Goal: Communication & Community: Answer question/provide support

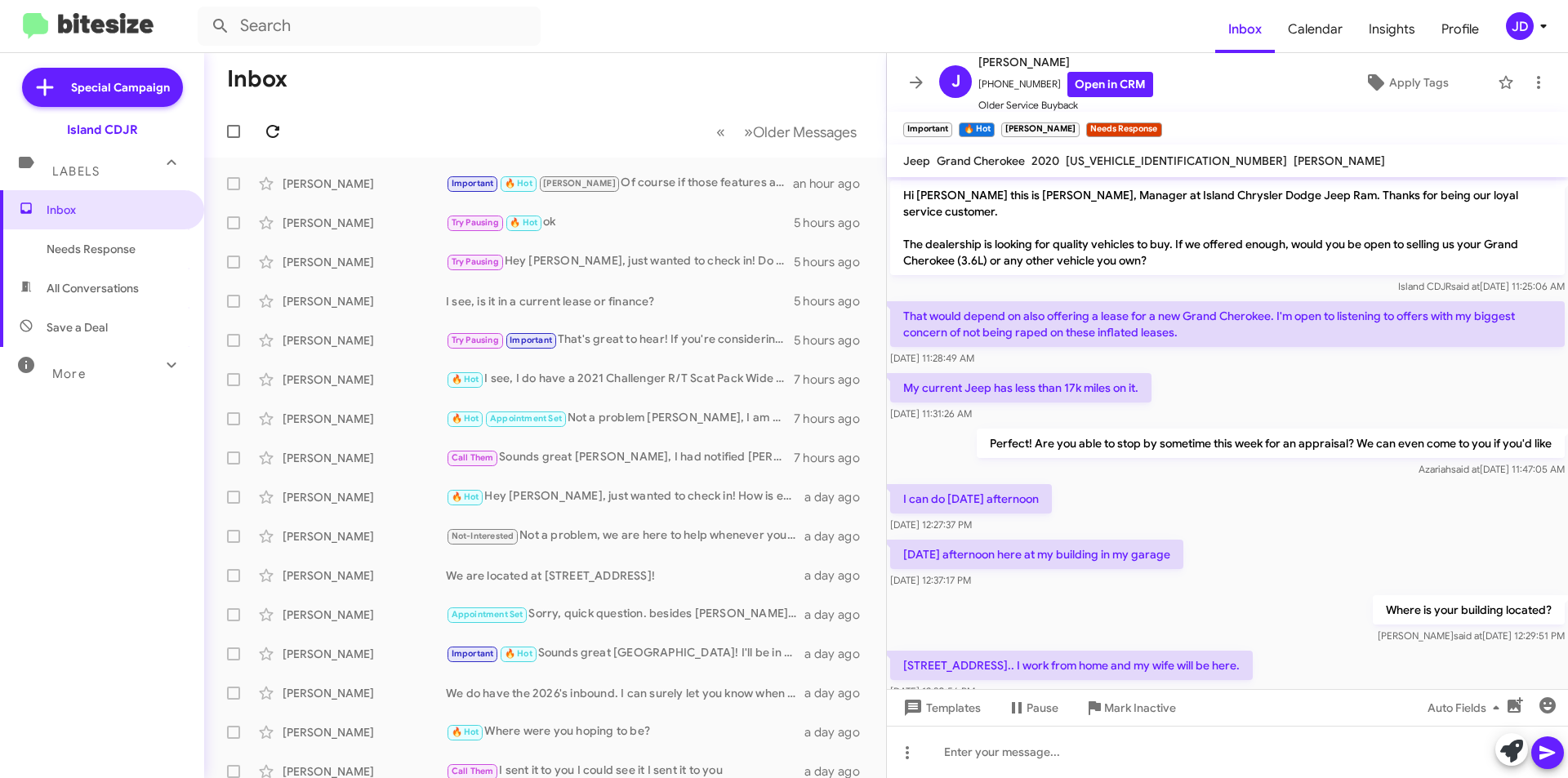
scroll to position [1919, 0]
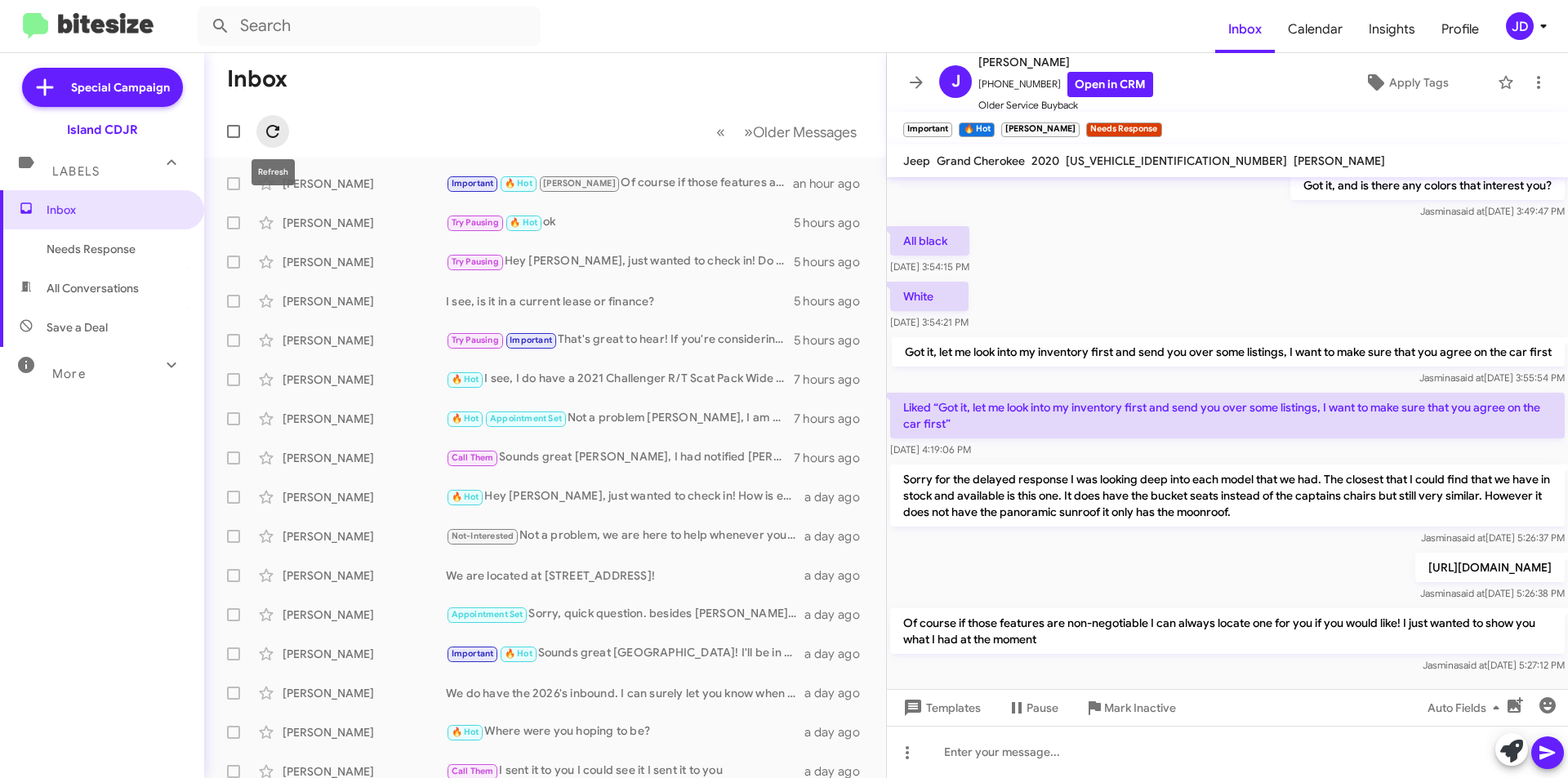
click at [273, 133] on icon at bounding box center [272, 131] width 20 height 20
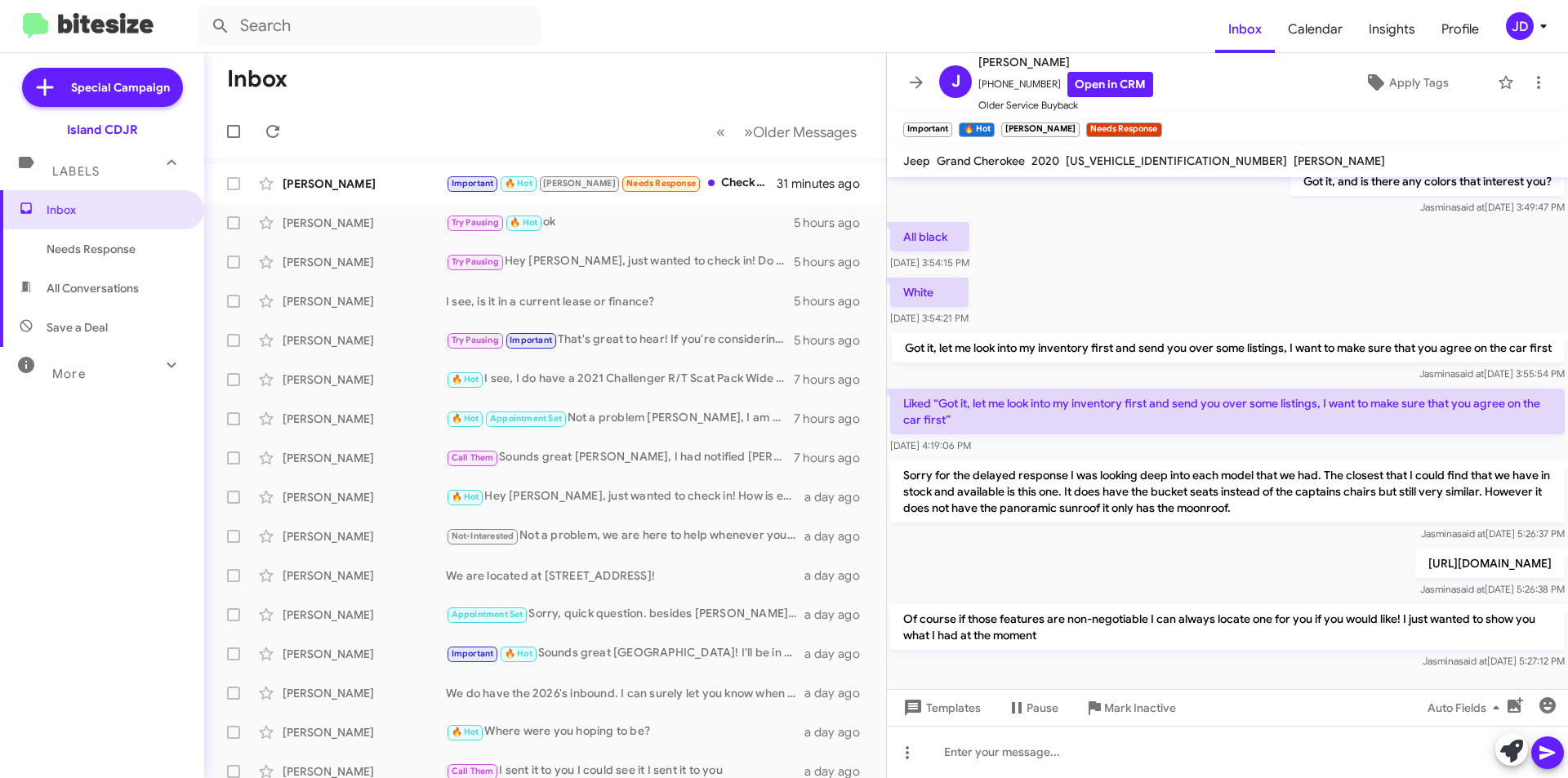
scroll to position [1837, 0]
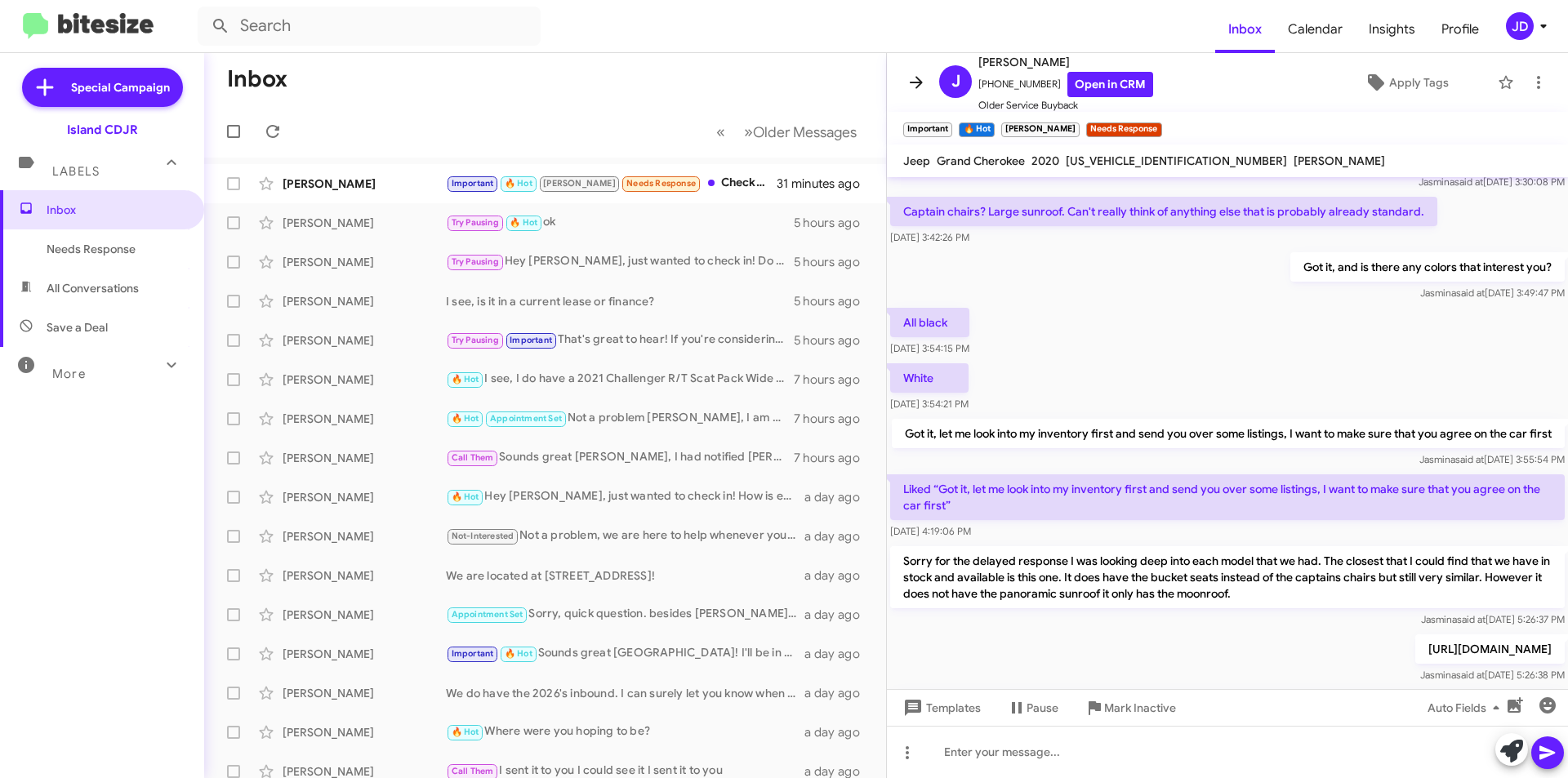
click at [903, 86] on span at bounding box center [916, 82] width 33 height 20
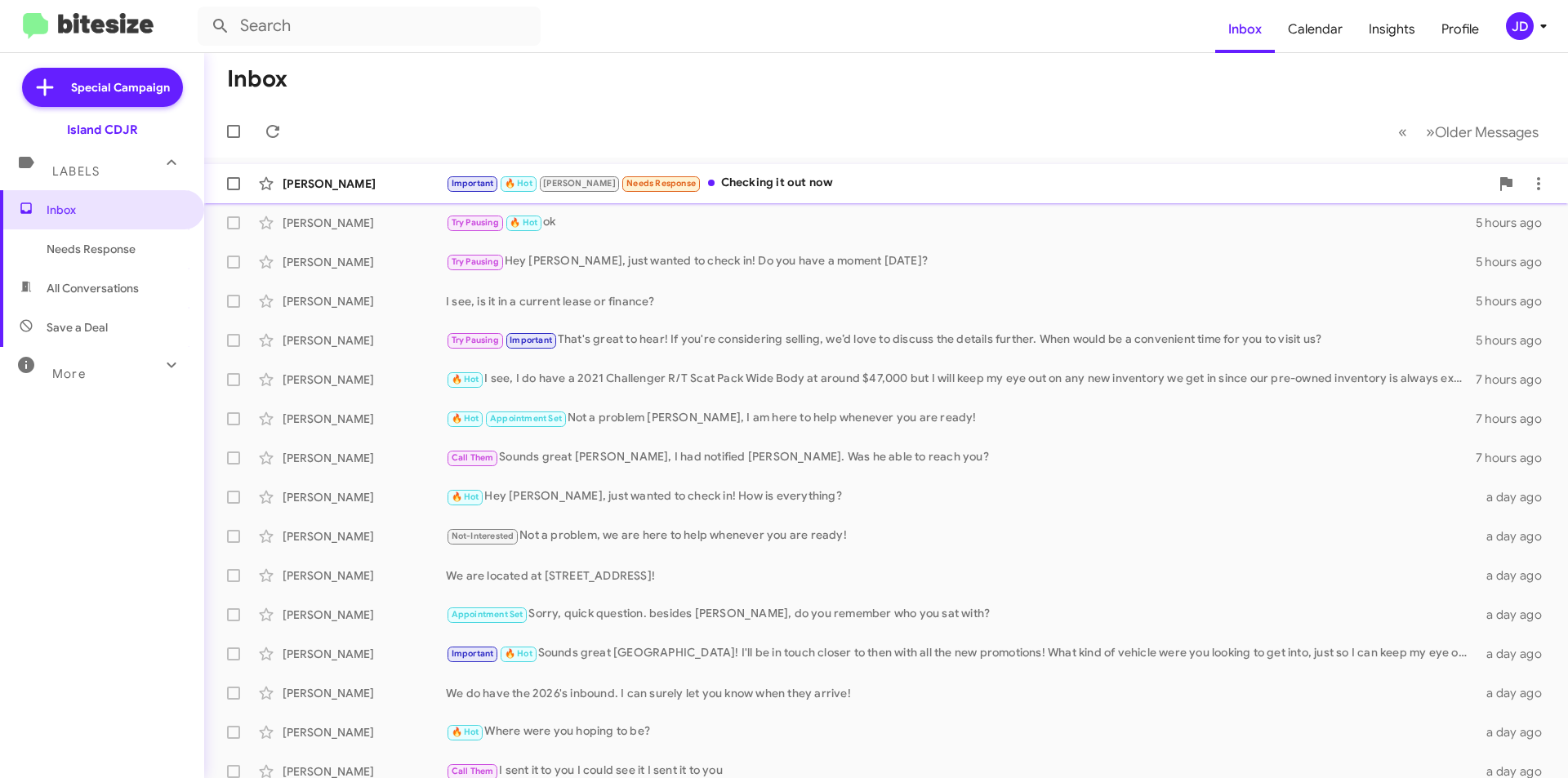
click at [348, 187] on div "[PERSON_NAME]" at bounding box center [364, 184] width 164 height 17
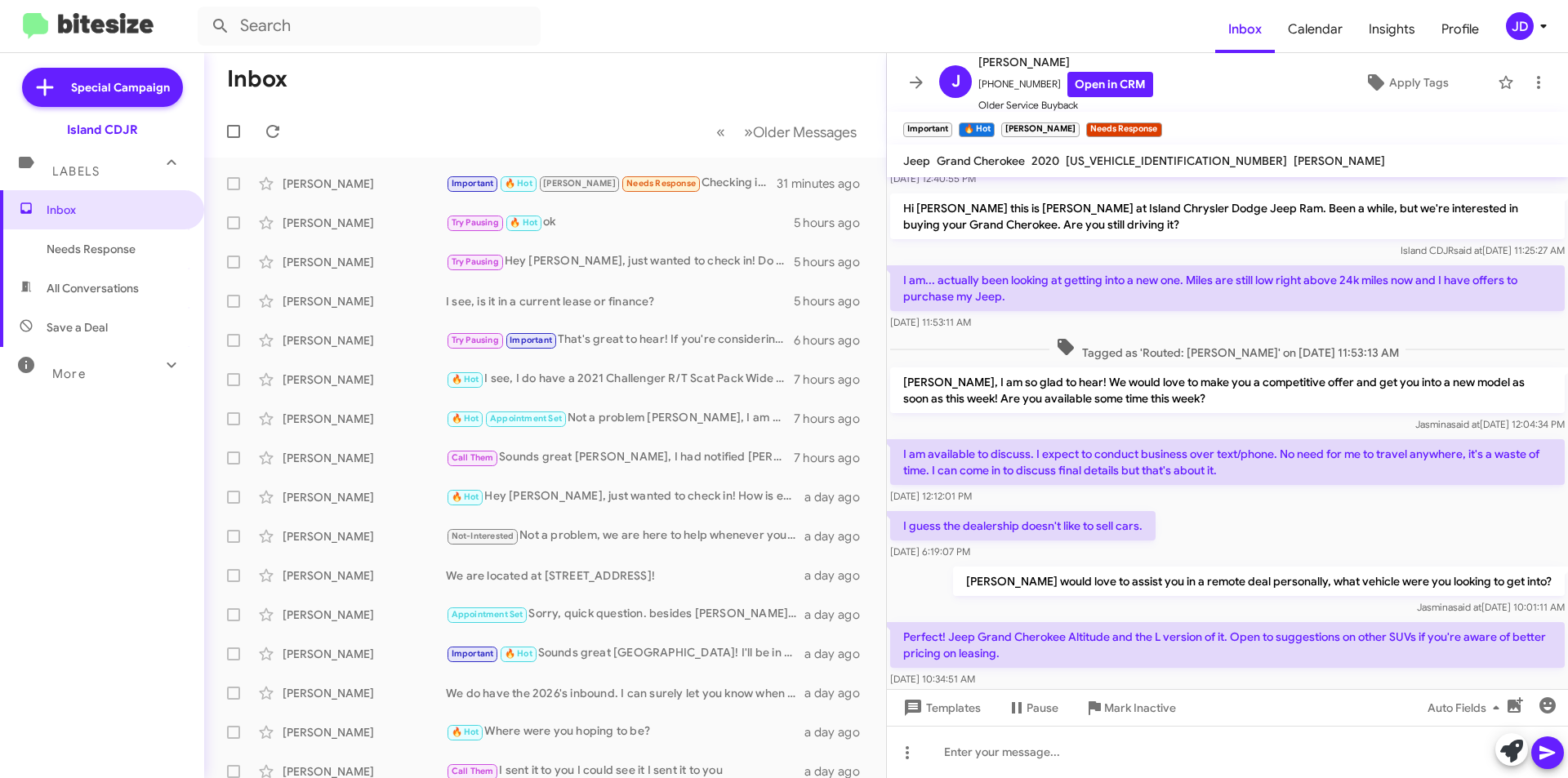
scroll to position [817, 0]
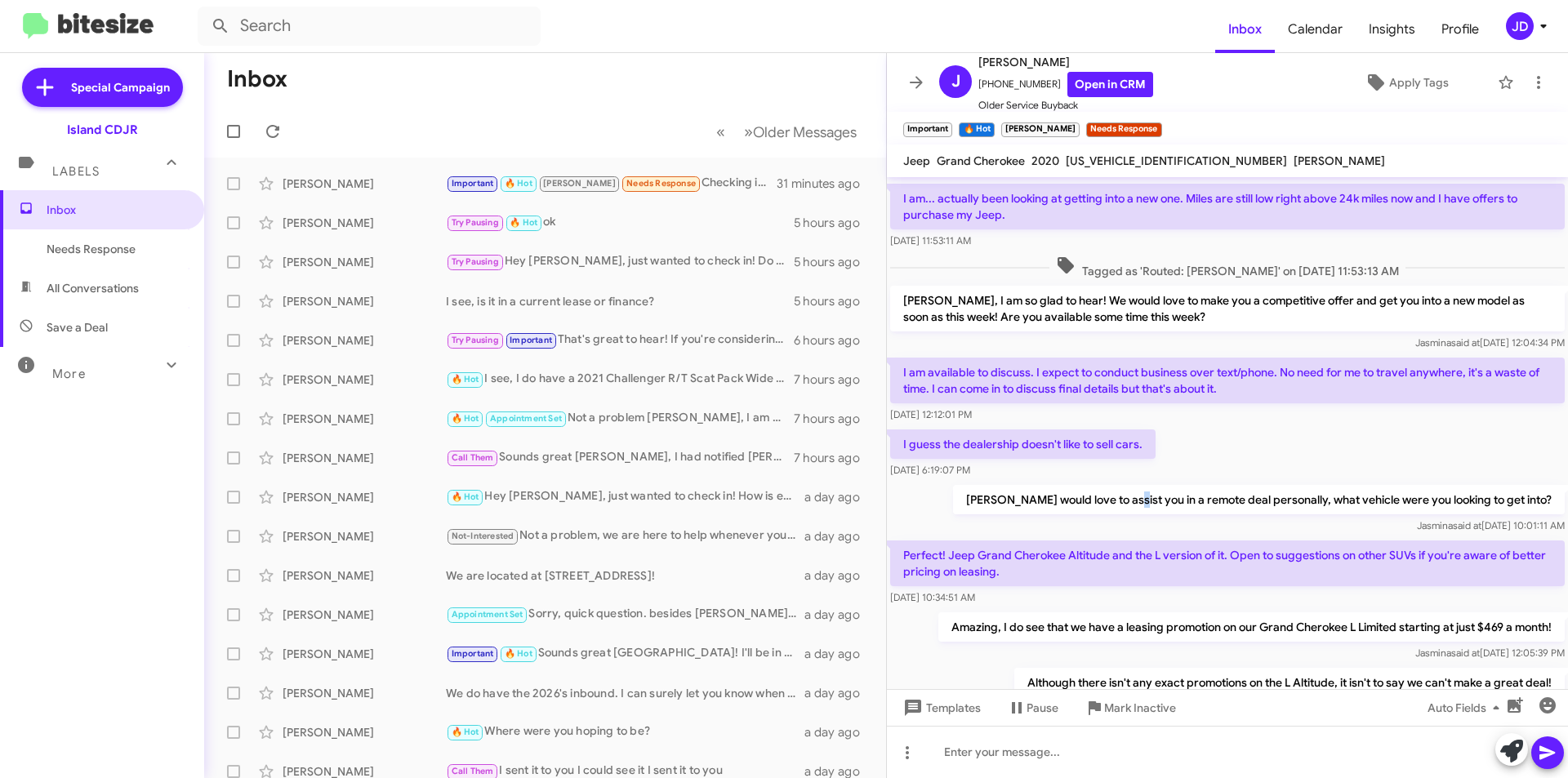
click at [1169, 485] on p "[PERSON_NAME] would love to assist you in a remote deal personally, what vehicl…" at bounding box center [1259, 500] width 612 height 30
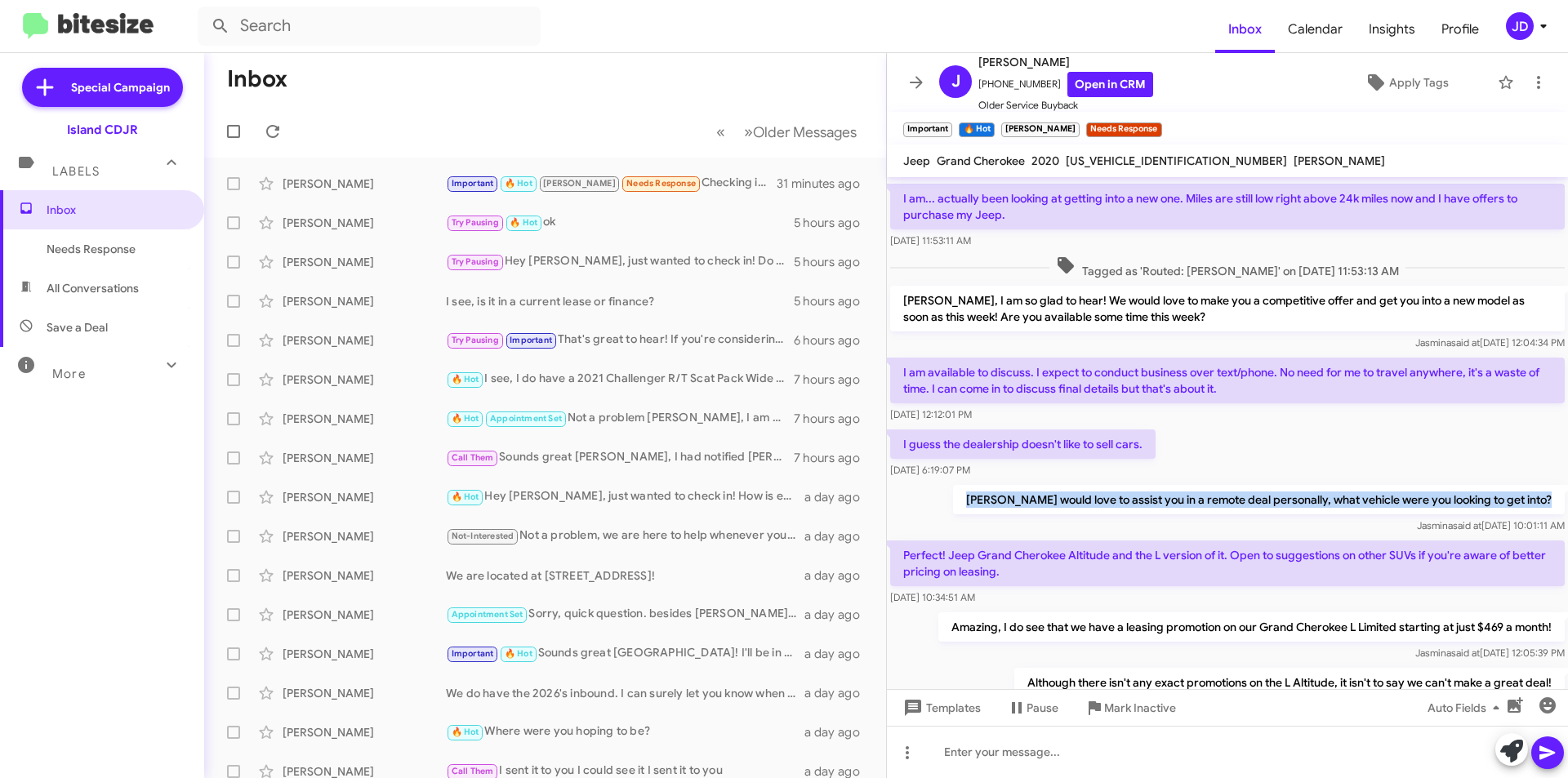
click at [1169, 485] on p "[PERSON_NAME] would love to assist you in a remote deal personally, what vehicl…" at bounding box center [1259, 500] width 612 height 30
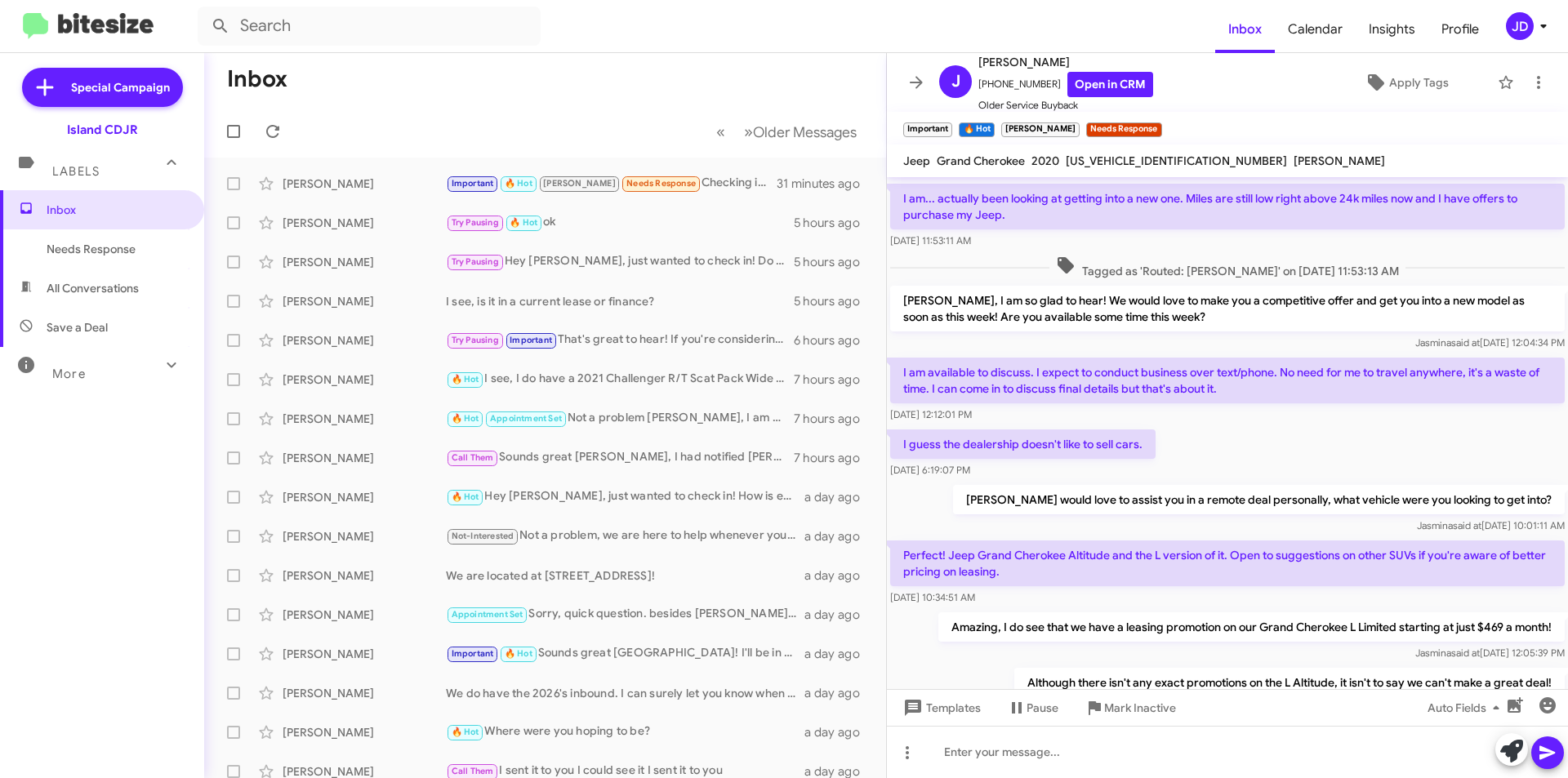
click at [1169, 485] on p "[PERSON_NAME] would love to assist you in a remote deal personally, what vehicl…" at bounding box center [1259, 500] width 612 height 30
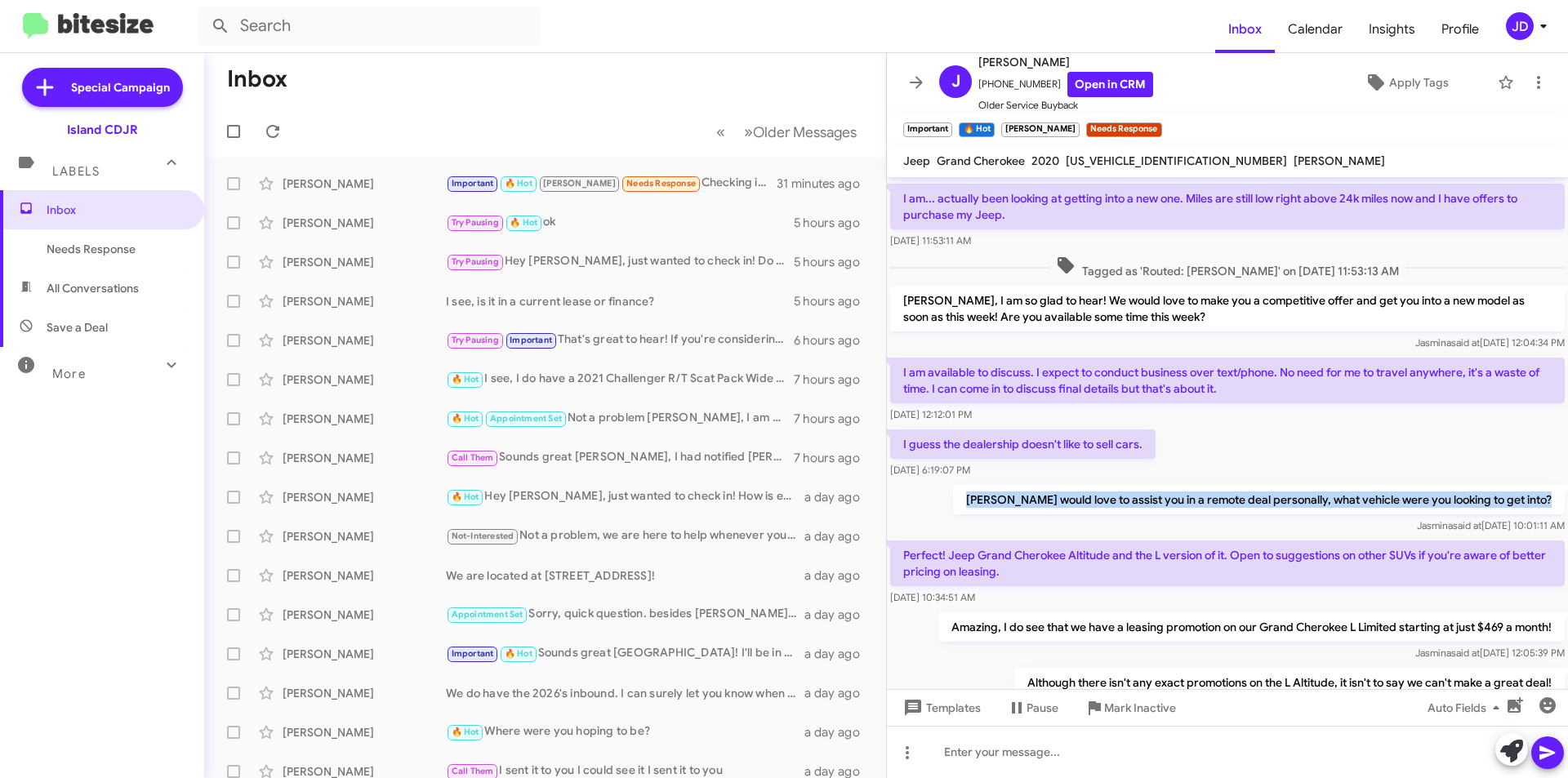
click at [1169, 485] on p "[PERSON_NAME] would love to assist you in a remote deal personally, what vehicl…" at bounding box center [1259, 500] width 612 height 30
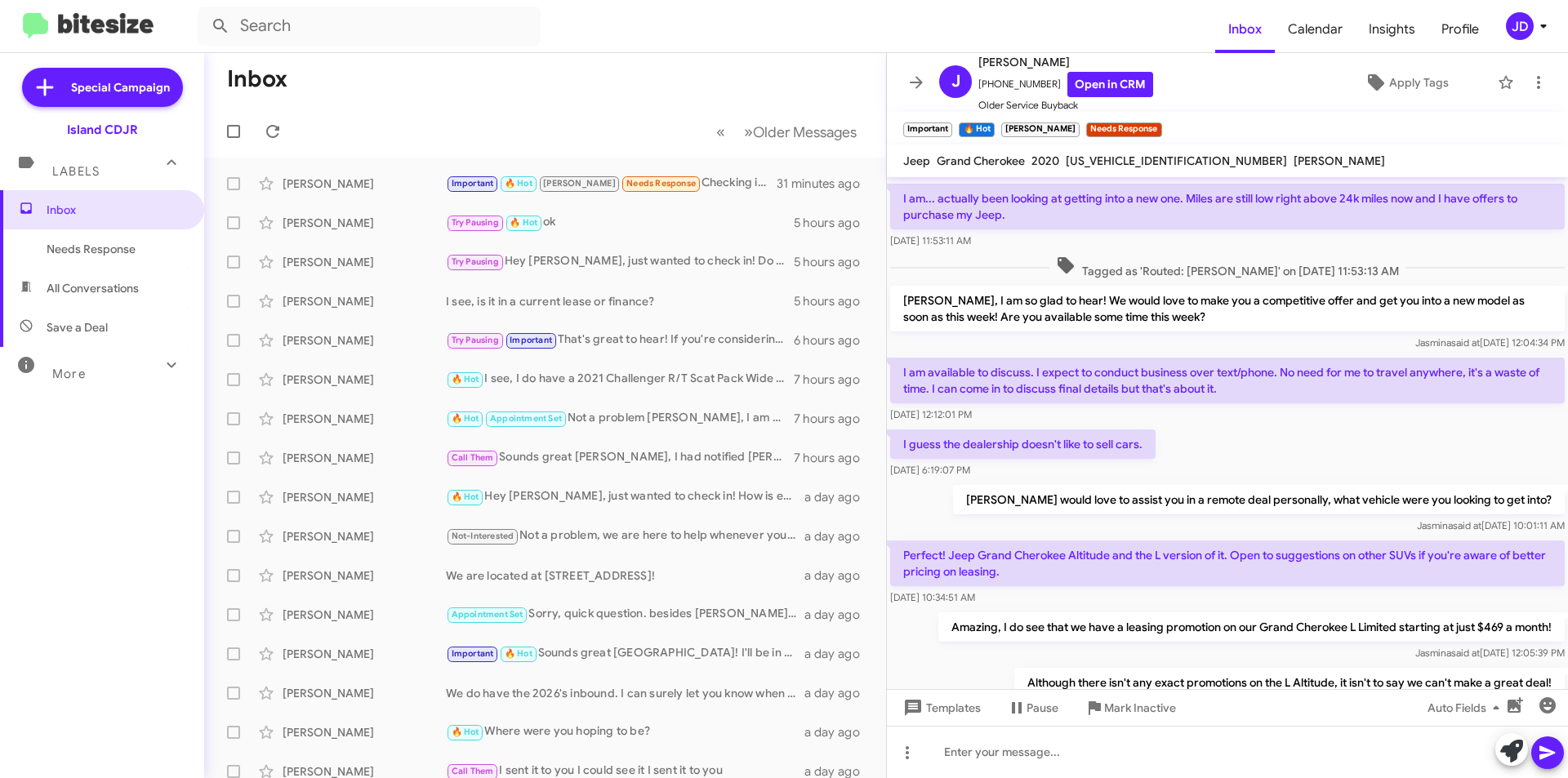
click at [1169, 485] on p "[PERSON_NAME] would love to assist you in a remote deal personally, what vehicl…" at bounding box center [1259, 500] width 612 height 30
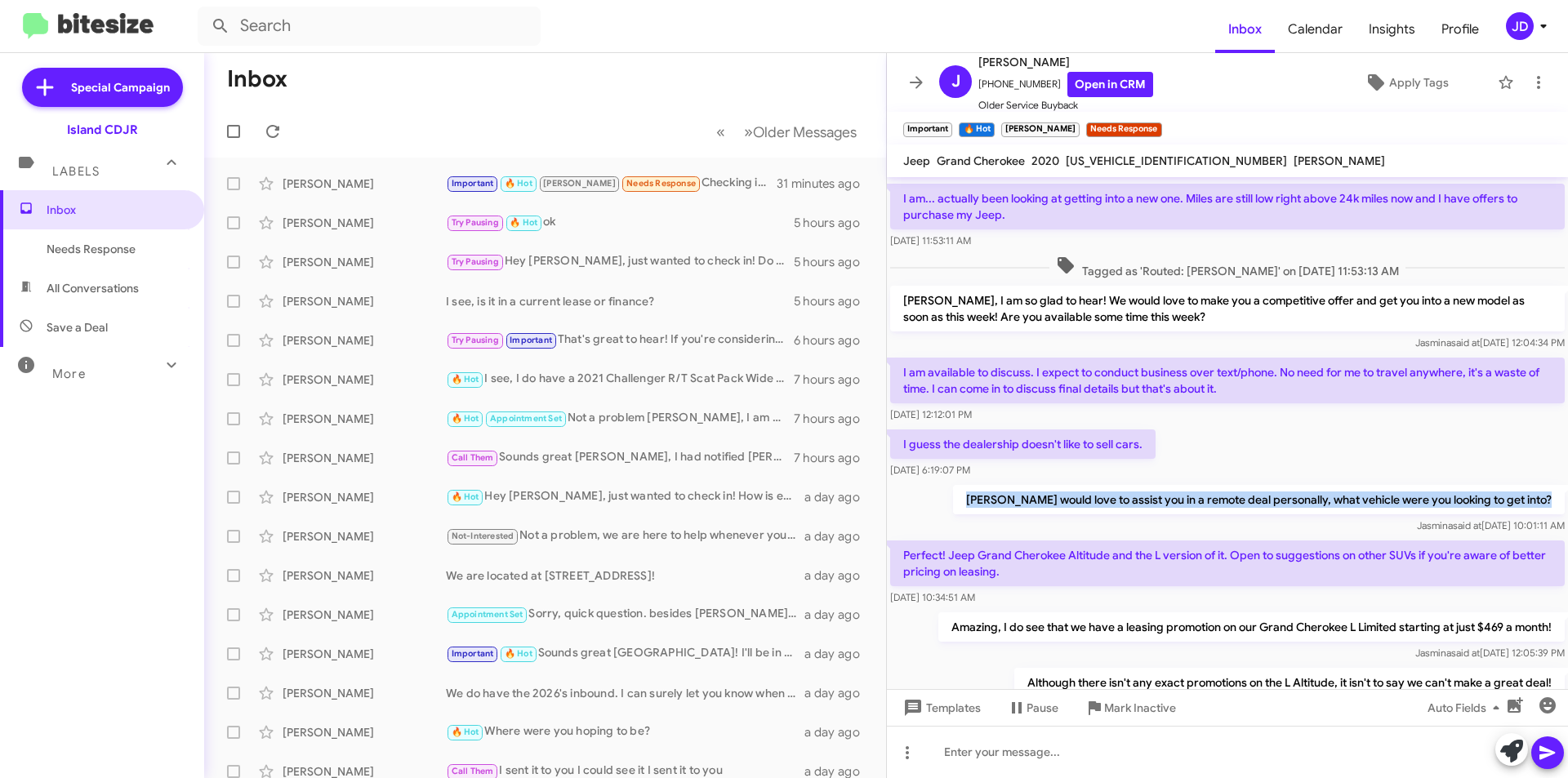
click at [1169, 485] on p "[PERSON_NAME] would love to assist you in a remote deal personally, what vehicl…" at bounding box center [1259, 500] width 612 height 30
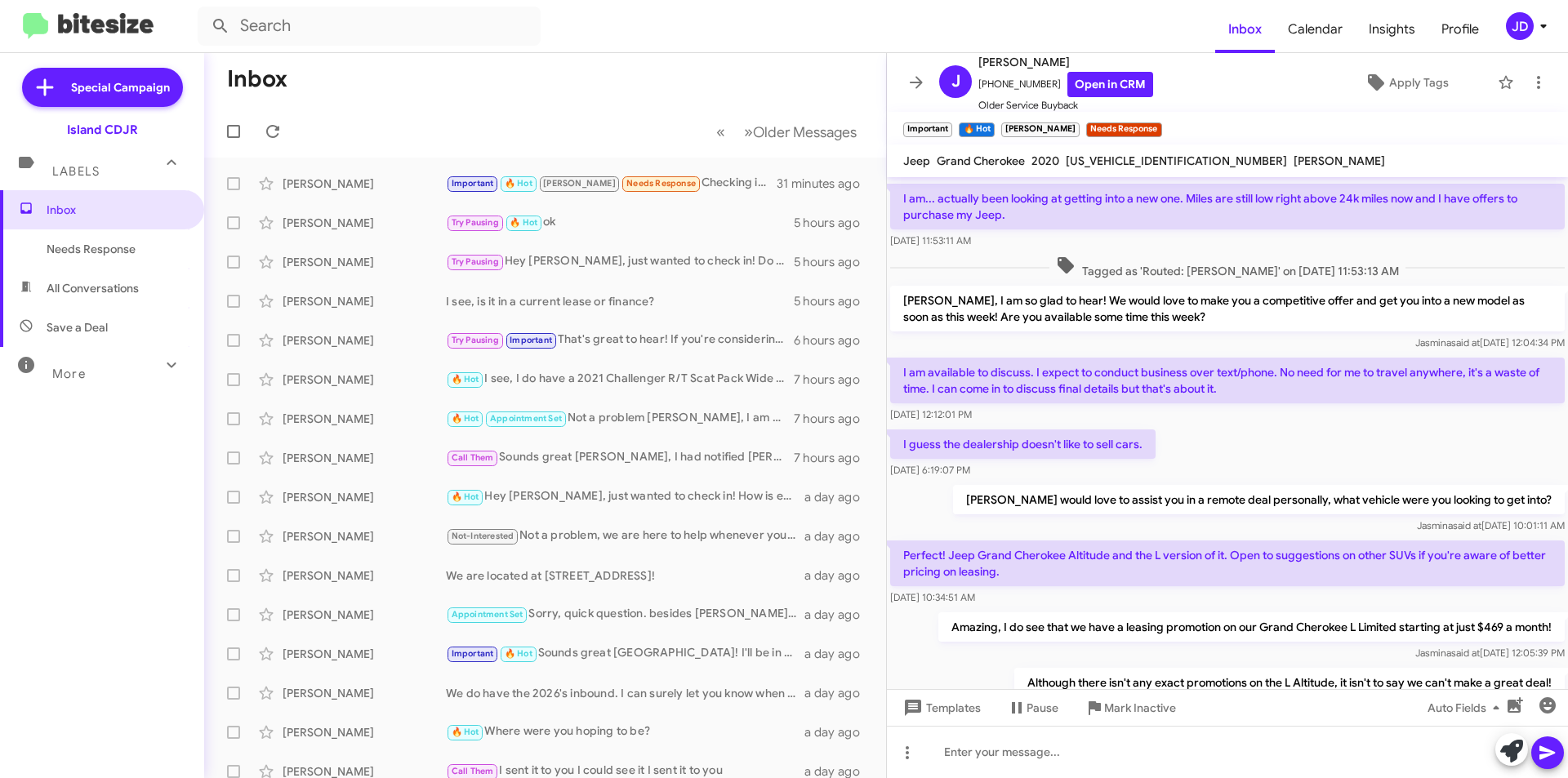
click at [1169, 485] on p "[PERSON_NAME] would love to assist you in a remote deal personally, what vehicl…" at bounding box center [1259, 500] width 612 height 30
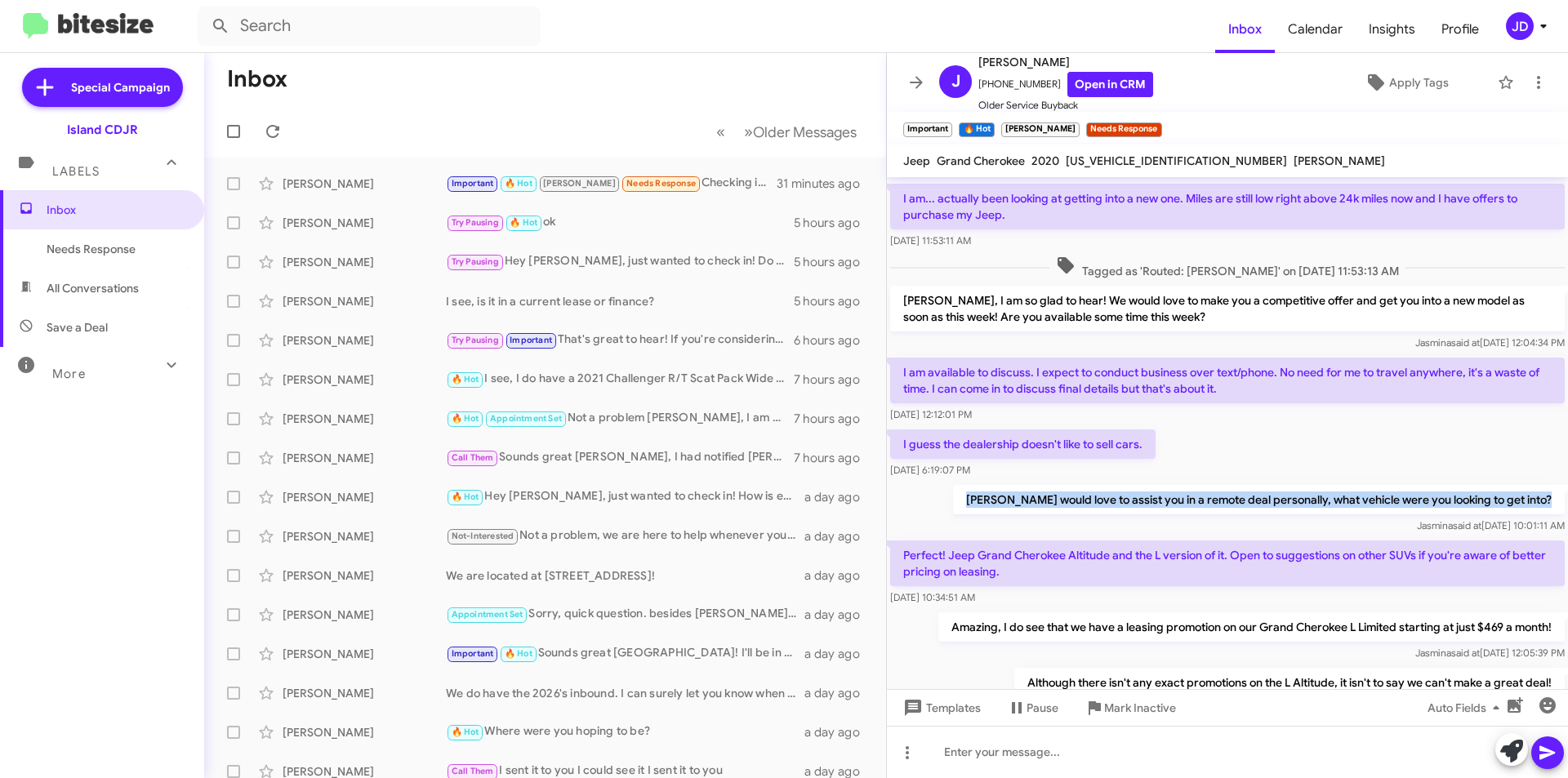
click at [1169, 485] on p "[PERSON_NAME] would love to assist you in a remote deal personally, what vehicl…" at bounding box center [1259, 500] width 612 height 30
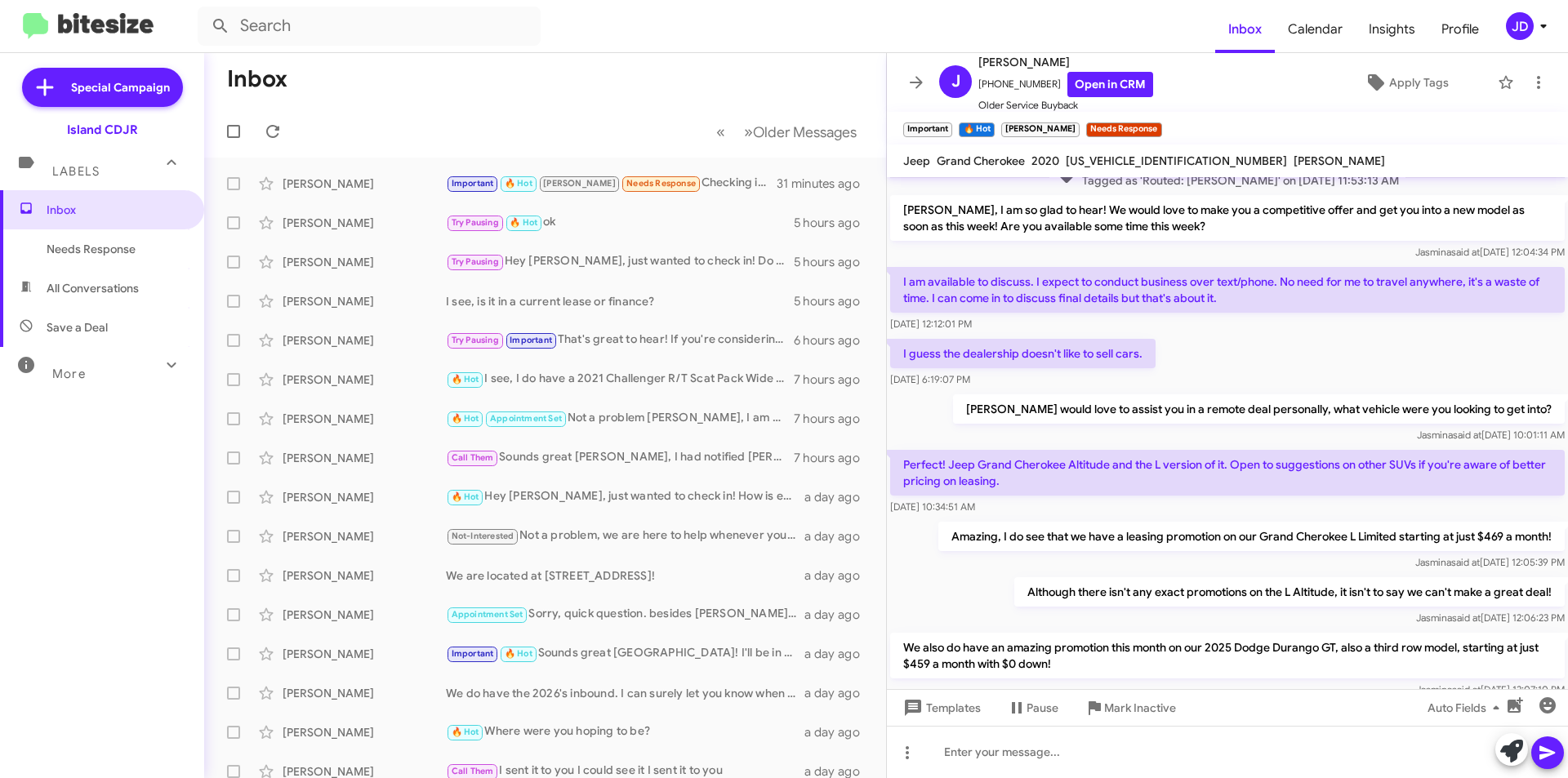
scroll to position [1062, 0]
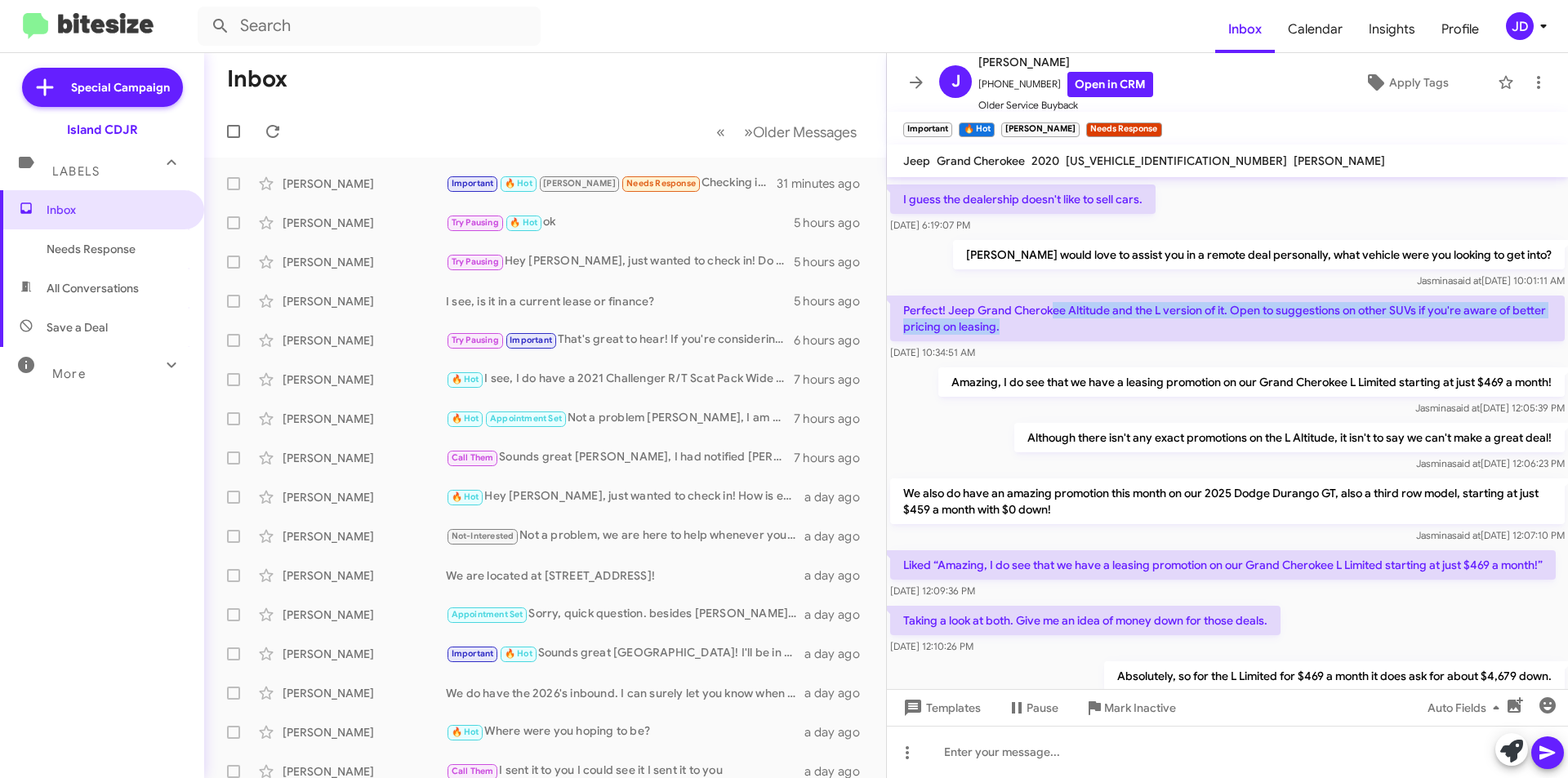
drag, startPoint x: 1054, startPoint y: 297, endPoint x: 1135, endPoint y: 306, distance: 81.5
click at [1135, 306] on p "Perfect! Jeep Grand Cherokee Altitude and the L version of it. Open to suggesti…" at bounding box center [1228, 318] width 675 height 46
drag, startPoint x: 1135, startPoint y: 306, endPoint x: 1124, endPoint y: 257, distance: 50.2
click at [1124, 257] on div "Hi [PERSON_NAME] this is [PERSON_NAME], Manager at Island Chrysler Dodge Jeep R…" at bounding box center [1227, 316] width 681 height 2403
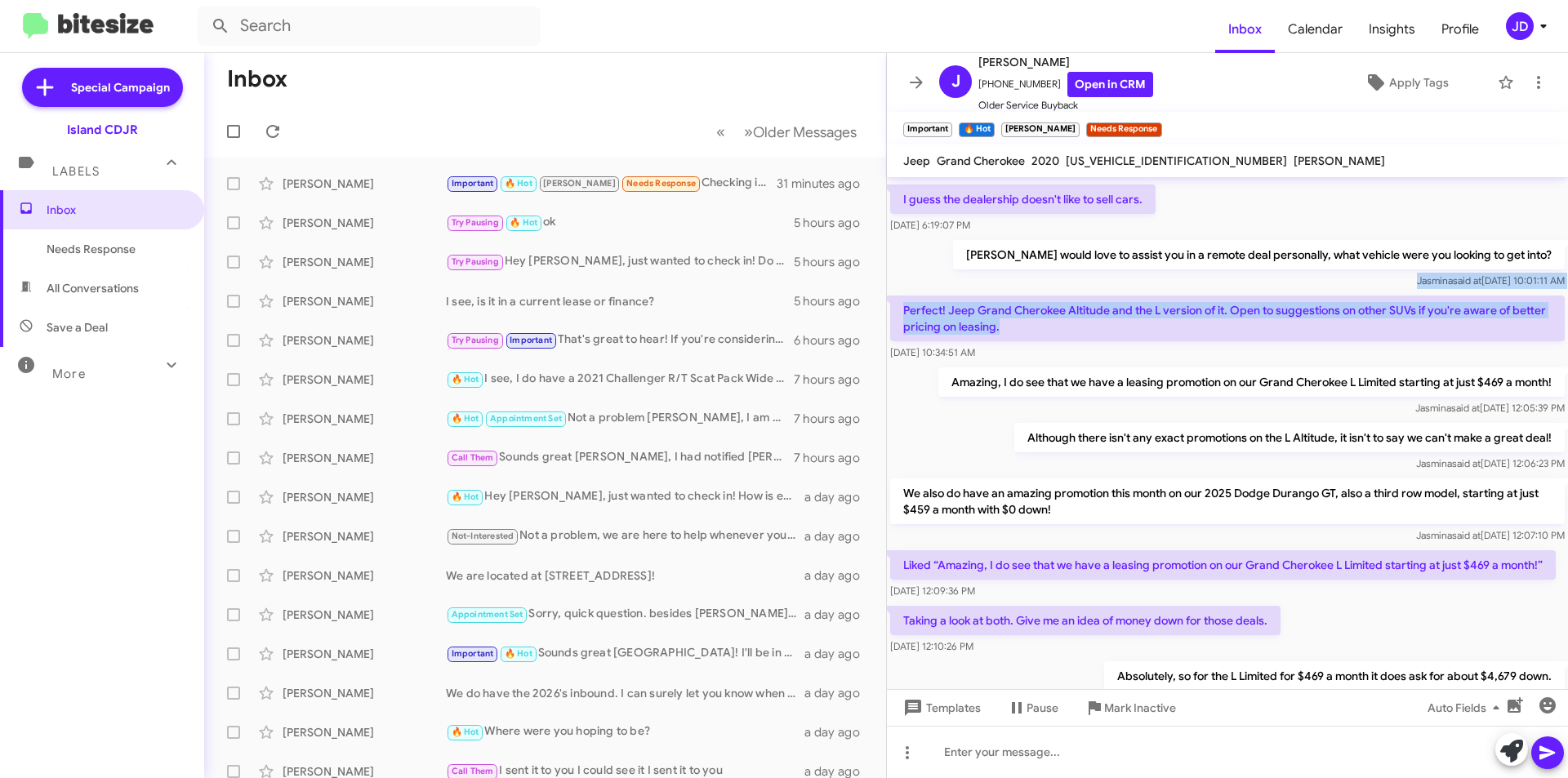
click at [1124, 273] on div "[PERSON_NAME] said at [DATE] 10:01:11 AM" at bounding box center [1259, 282] width 612 height 17
drag, startPoint x: 1124, startPoint y: 257, endPoint x: 1168, endPoint y: 308, distance: 67.4
click at [1168, 308] on div "Hi [PERSON_NAME] this is [PERSON_NAME], Manager at Island Chrysler Dodge Jeep R…" at bounding box center [1227, 316] width 681 height 2403
click at [1168, 308] on p "Perfect! Jeep Grand Cherokee Altitude and the L version of it. Open to suggesti…" at bounding box center [1228, 318] width 675 height 46
drag, startPoint x: 1168, startPoint y: 308, endPoint x: 1156, endPoint y: 280, distance: 30.5
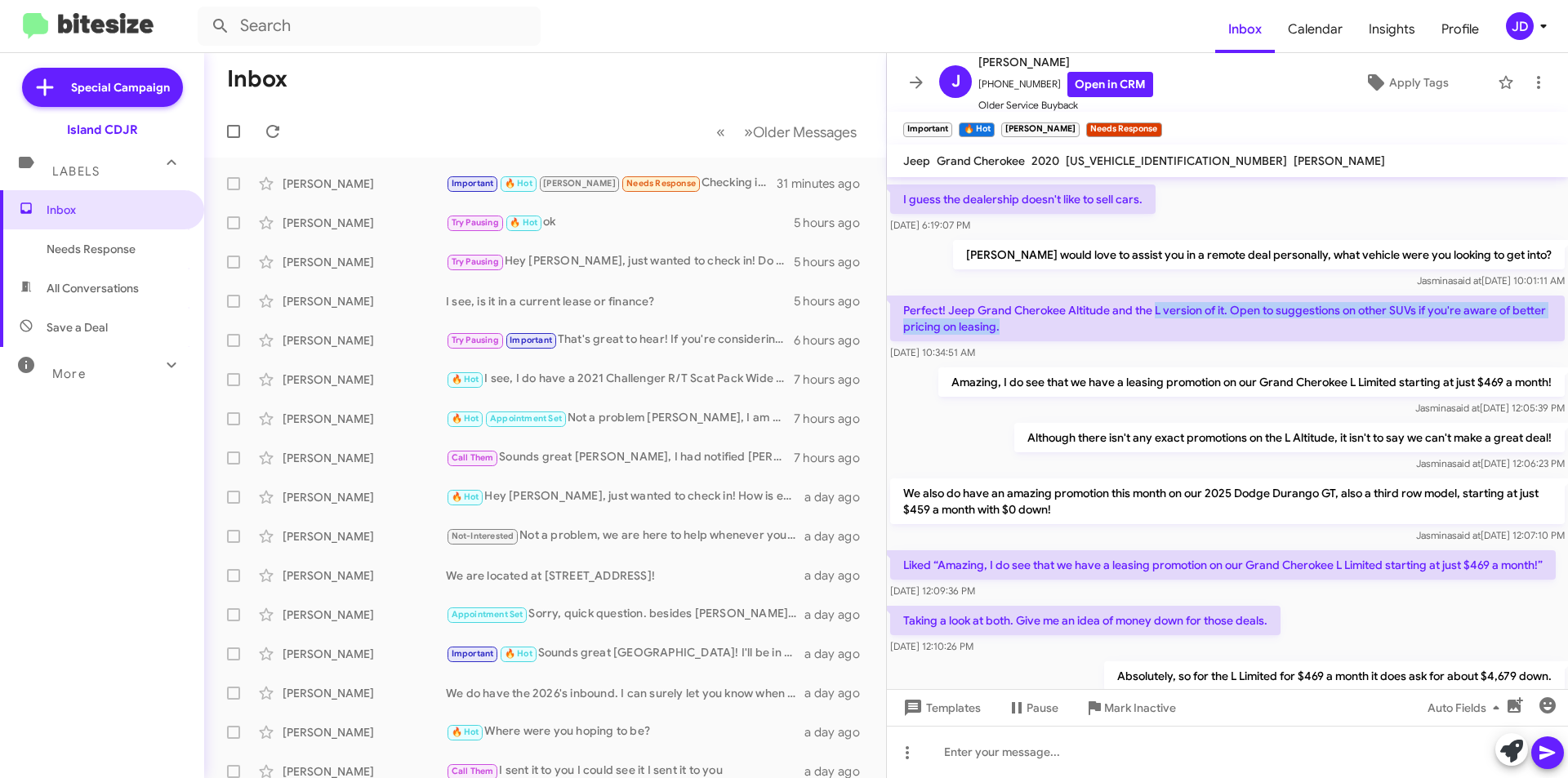
click at [1156, 296] on p "Perfect! Jeep Grand Cherokee Altitude and the L version of it. Open to suggesti…" at bounding box center [1228, 318] width 675 height 46
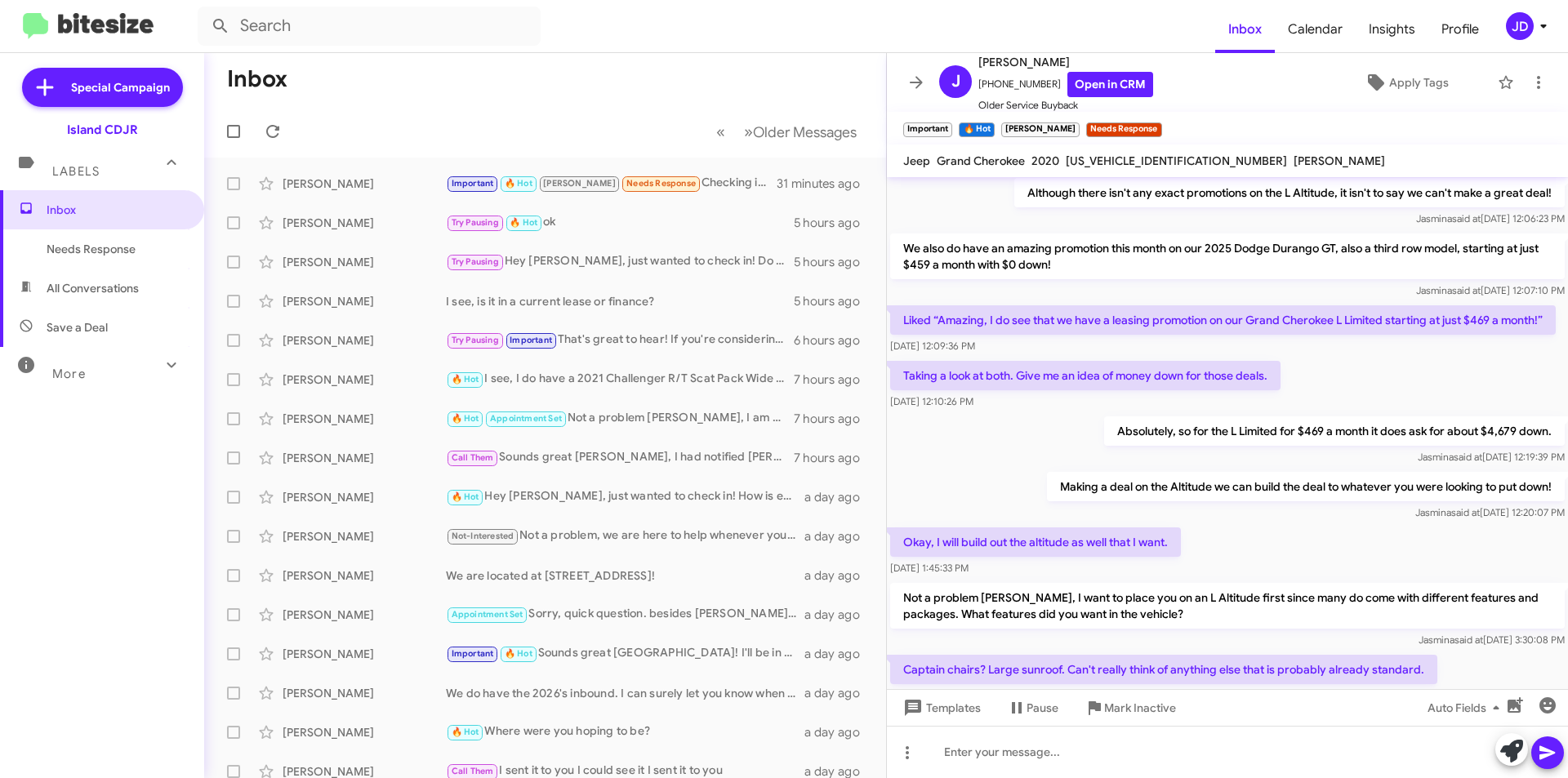
scroll to position [1143, 0]
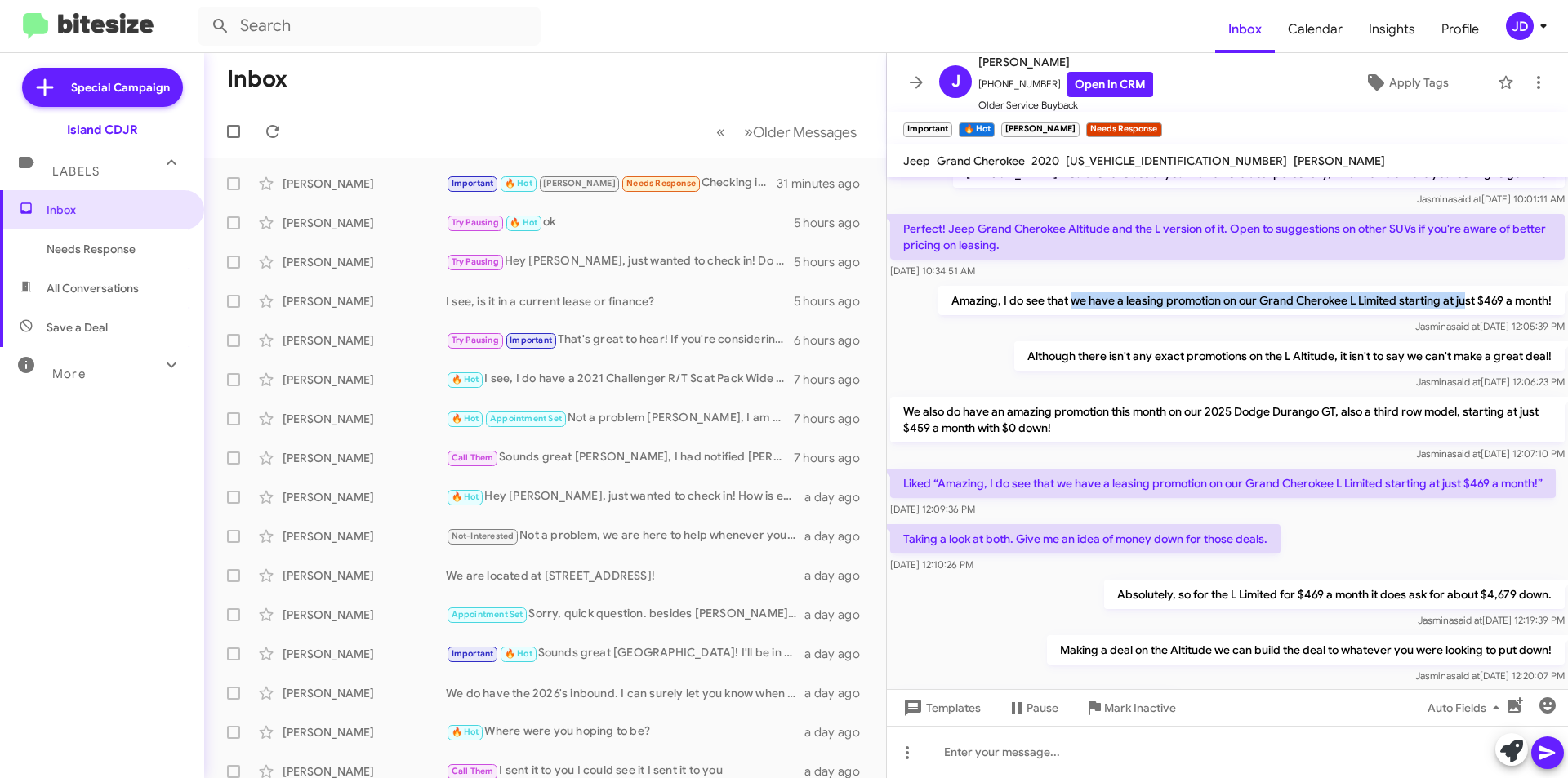
drag, startPoint x: 1054, startPoint y: 286, endPoint x: 1452, endPoint y: 283, distance: 398.0
click at [1452, 286] on p "Amazing, I do see that we have a leasing promotion on our Grand Cherokee L Limi…" at bounding box center [1252, 301] width 626 height 30
drag, startPoint x: 1452, startPoint y: 283, endPoint x: 1283, endPoint y: 294, distance: 169.4
click at [1283, 294] on p "Amazing, I do see that we have a leasing promotion on our Grand Cherokee L Limi…" at bounding box center [1252, 301] width 626 height 30
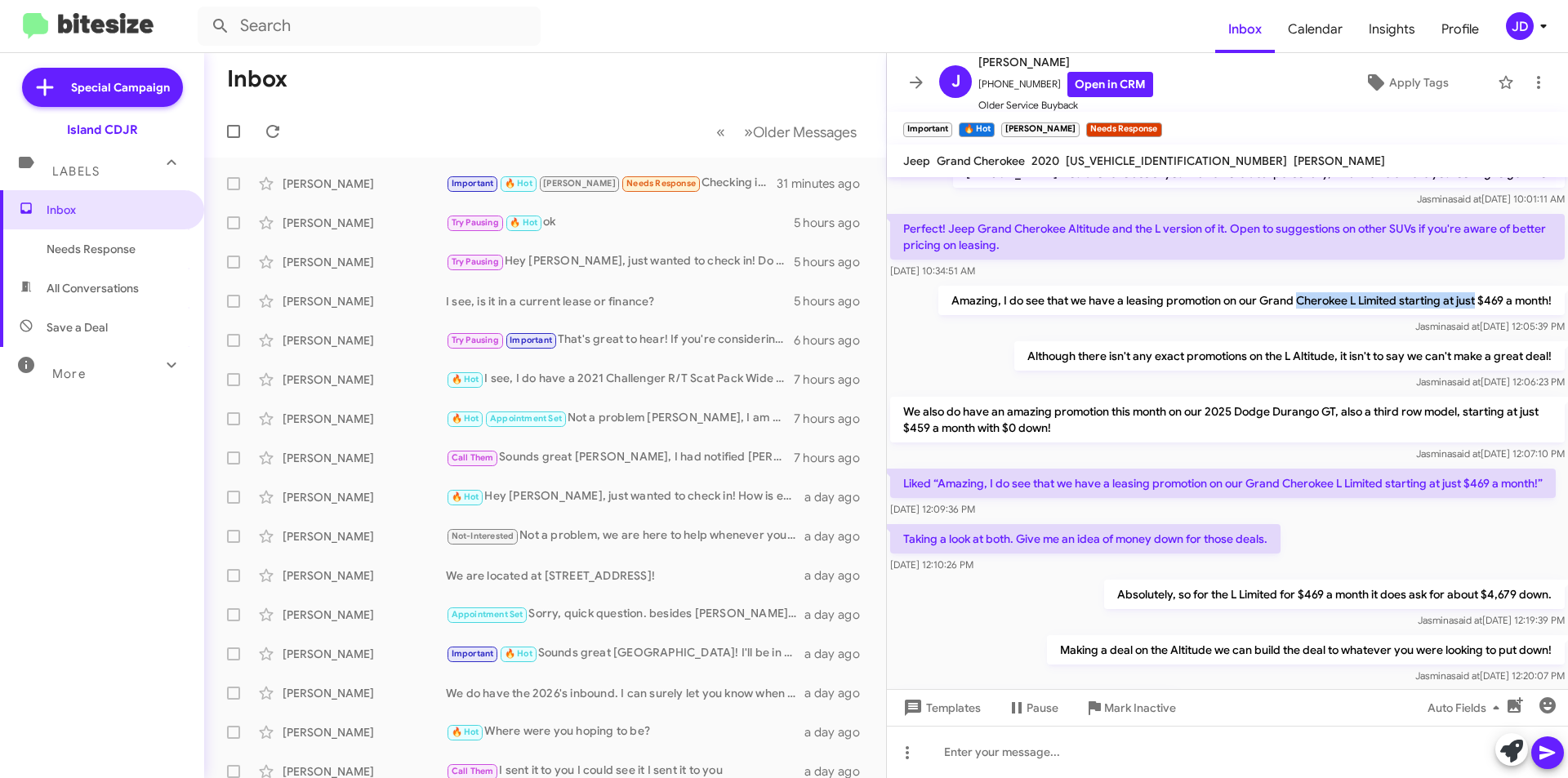
click at [1283, 294] on p "Amazing, I do see that we have a leasing promotion on our Grand Cherokee L Limi…" at bounding box center [1252, 301] width 626 height 30
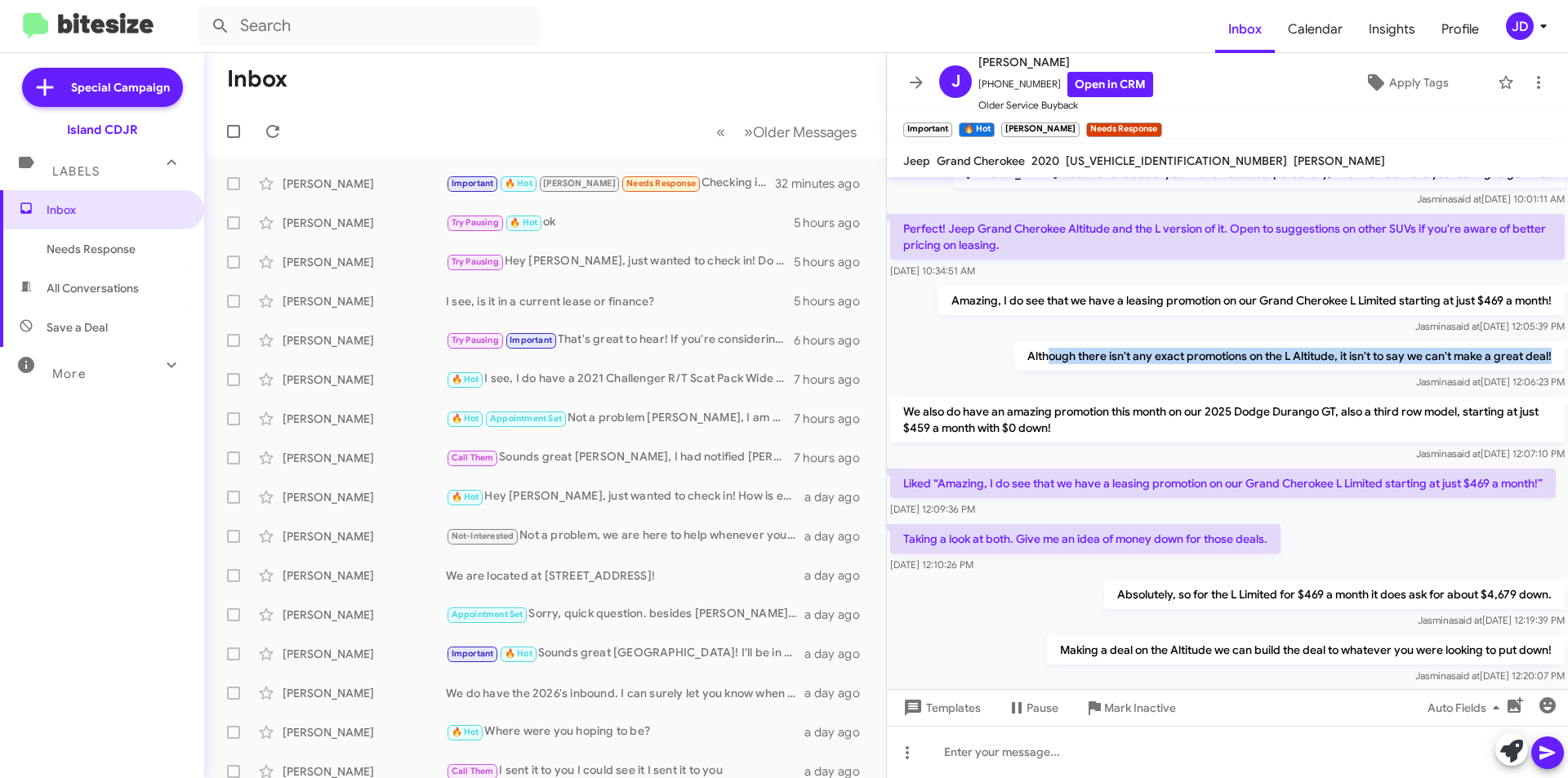
drag, startPoint x: 1036, startPoint y: 344, endPoint x: 1541, endPoint y: 340, distance: 505.0
click at [1541, 341] on p "Although there isn't any exact promotions on the L Altitude, it isn't to say we…" at bounding box center [1289, 356] width 550 height 30
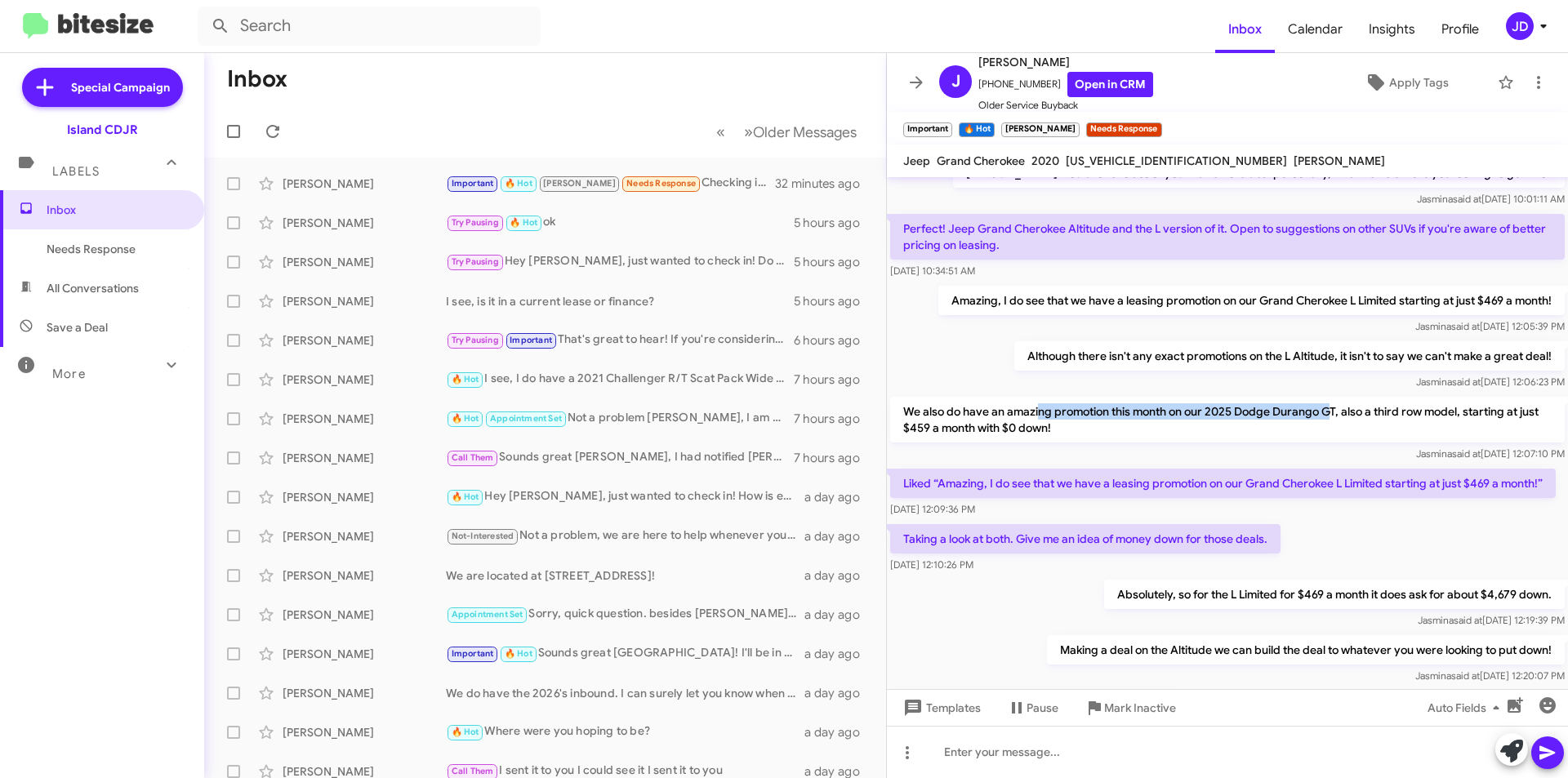
drag, startPoint x: 1040, startPoint y: 390, endPoint x: 1331, endPoint y: 392, distance: 291.0
click at [1331, 397] on p "We also do have an amazing promotion this month on our 2025 Dodge Durango GT, a…" at bounding box center [1228, 419] width 675 height 46
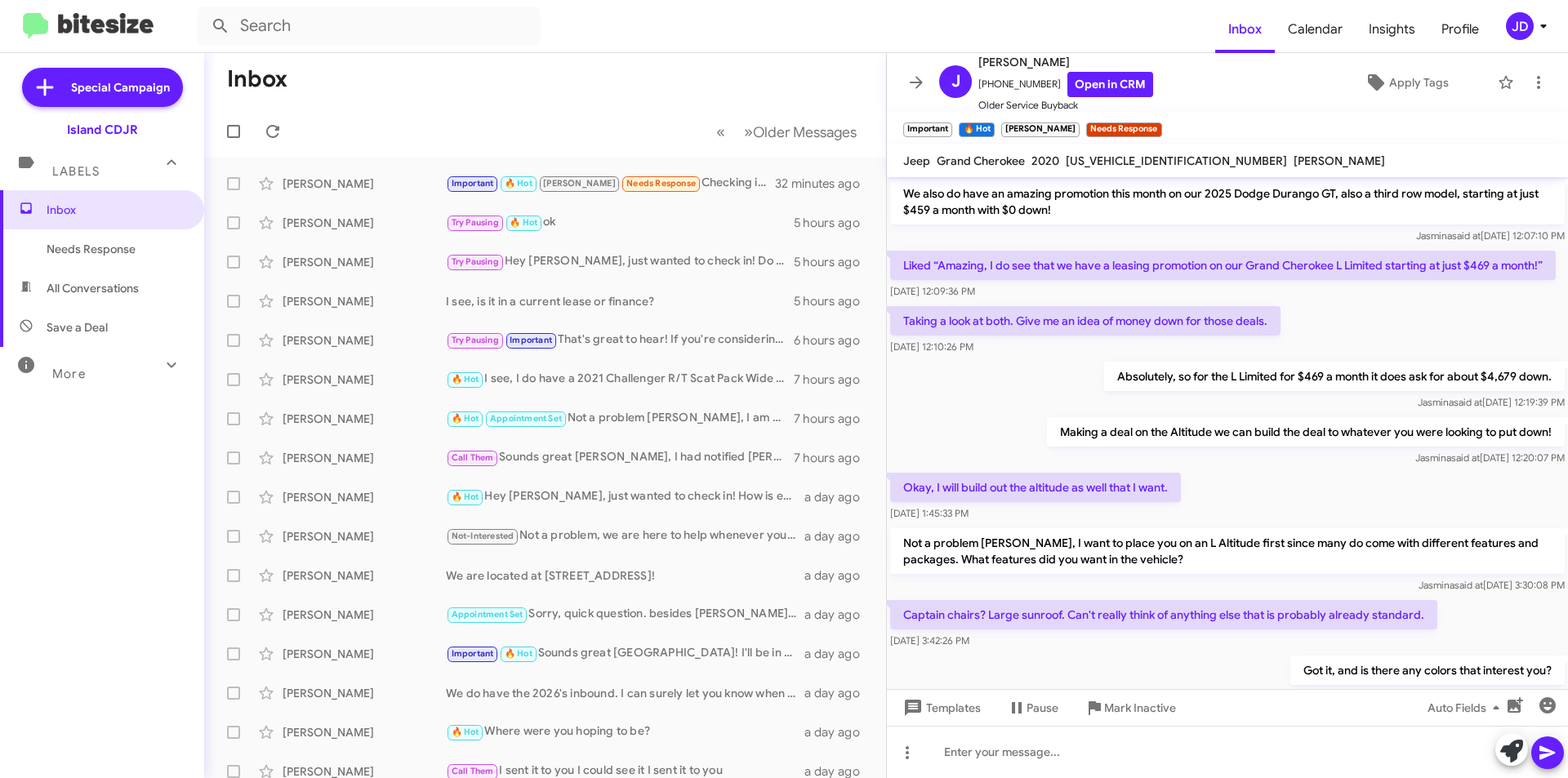
scroll to position [1389, 0]
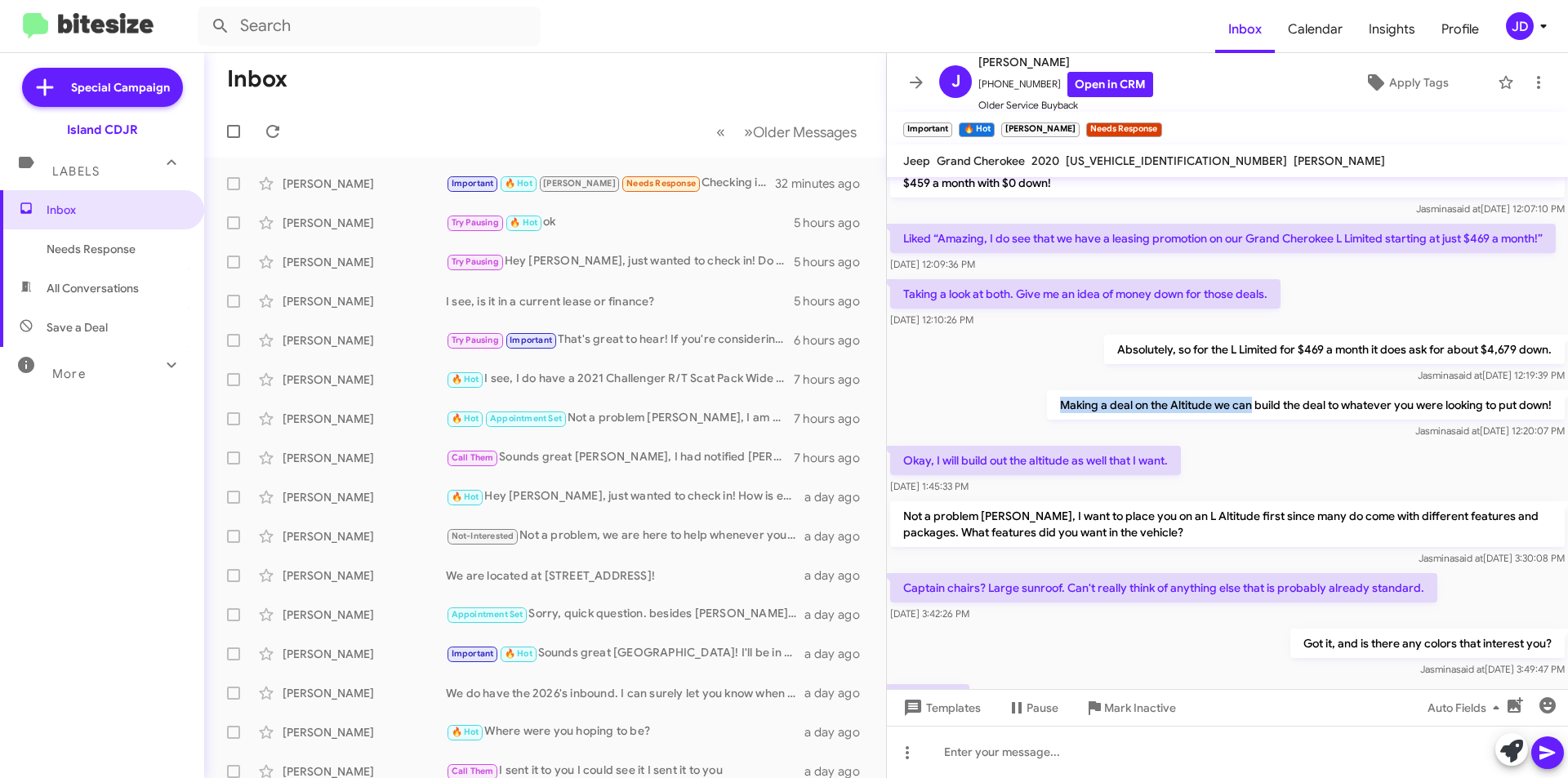
drag, startPoint x: 1046, startPoint y: 408, endPoint x: 1236, endPoint y: 419, distance: 190.3
click at [1236, 419] on p "Making a deal on the Altitude we can build the deal to whatever you were lookin…" at bounding box center [1306, 405] width 518 height 30
click at [1233, 415] on p "Making a deal on the Altitude we can build the deal to whatever you were lookin…" at bounding box center [1306, 405] width 518 height 30
drag, startPoint x: 1208, startPoint y: 408, endPoint x: 1484, endPoint y: 402, distance: 276.1
click at [1484, 402] on p "Making a deal on the Altitude we can build the deal to whatever you were lookin…" at bounding box center [1306, 405] width 518 height 30
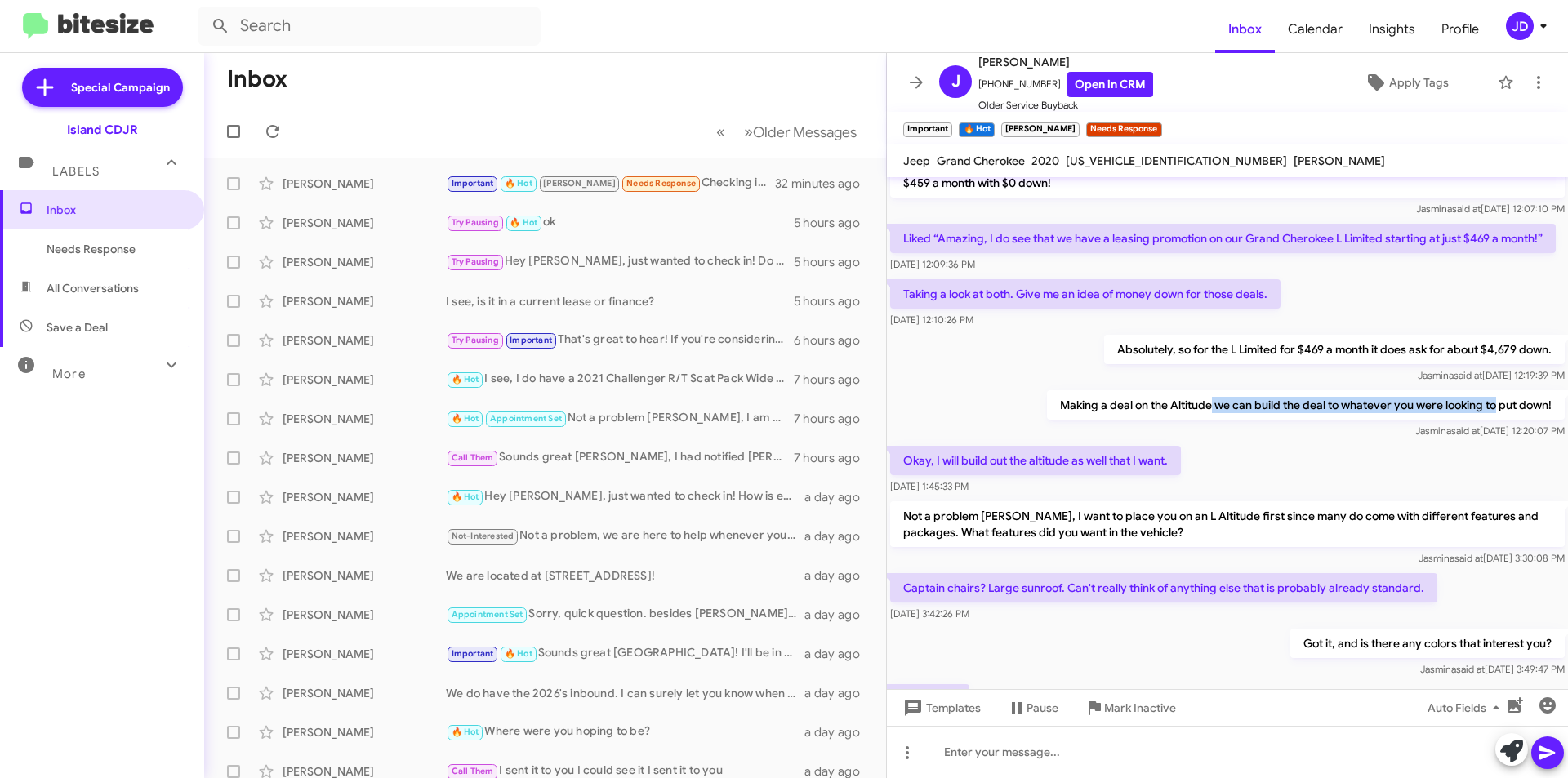
click at [1484, 402] on p "Making a deal on the Altitude we can build the deal to whatever you were lookin…" at bounding box center [1306, 405] width 518 height 30
drag, startPoint x: 1484, startPoint y: 402, endPoint x: 1204, endPoint y: 401, distance: 280.0
click at [1204, 401] on p "Making a deal on the Altitude we can build the deal to whatever you were lookin…" at bounding box center [1306, 405] width 518 height 30
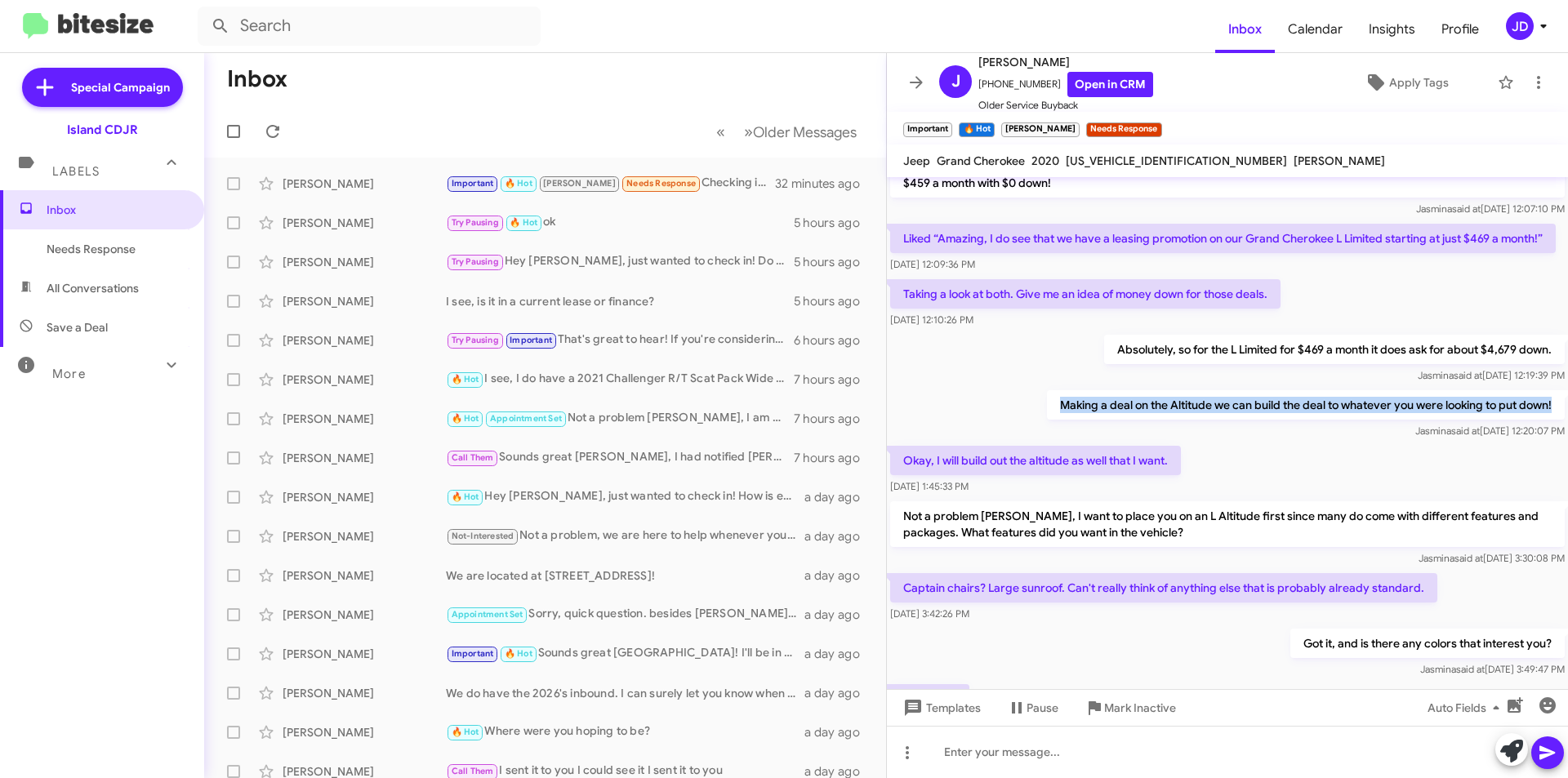
drag, startPoint x: 1204, startPoint y: 401, endPoint x: 1344, endPoint y: 408, distance: 140.2
click at [1344, 408] on p "Making a deal on the Altitude we can build the deal to whatever you were lookin…" at bounding box center [1306, 405] width 518 height 30
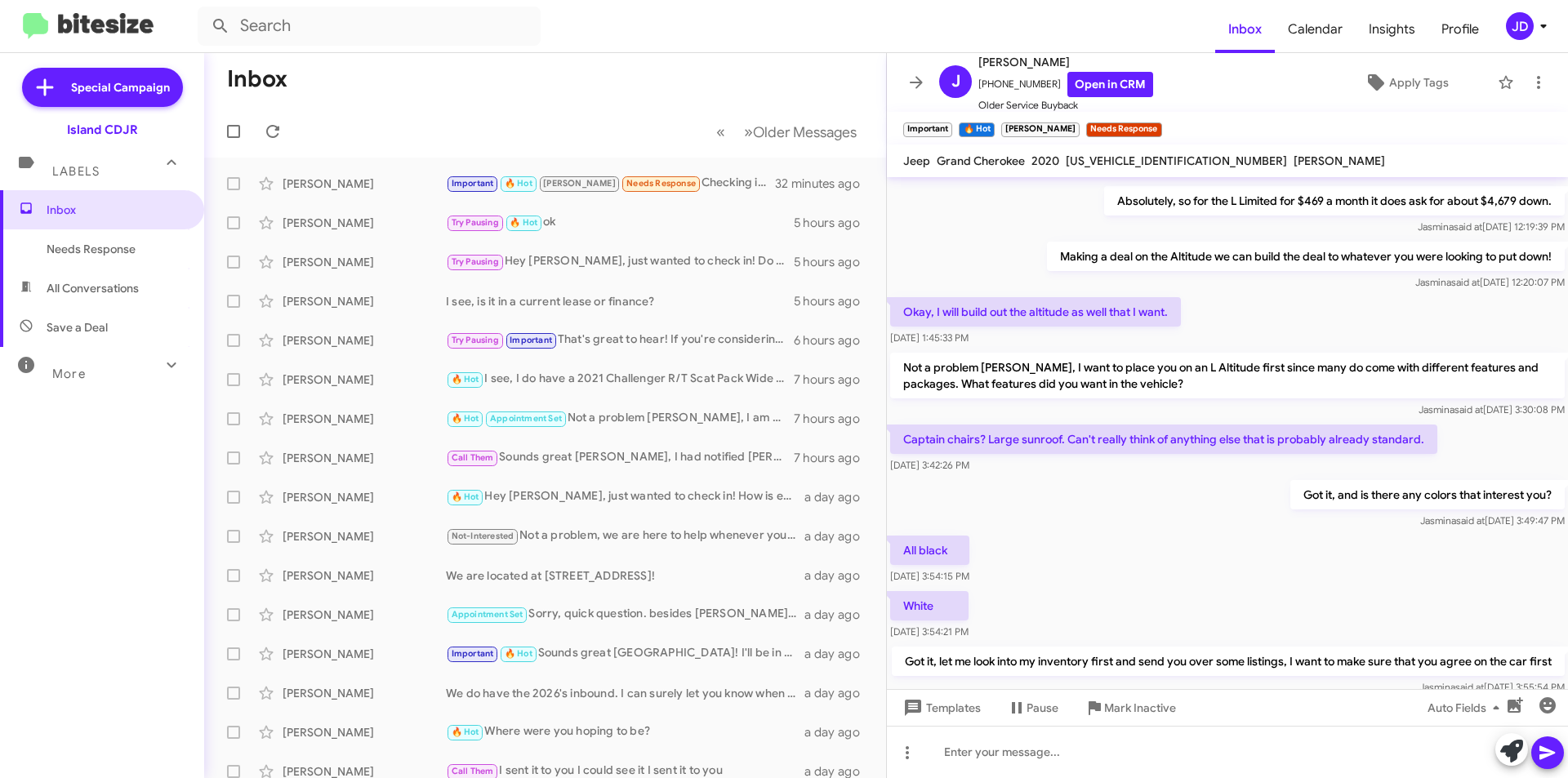
scroll to position [1552, 0]
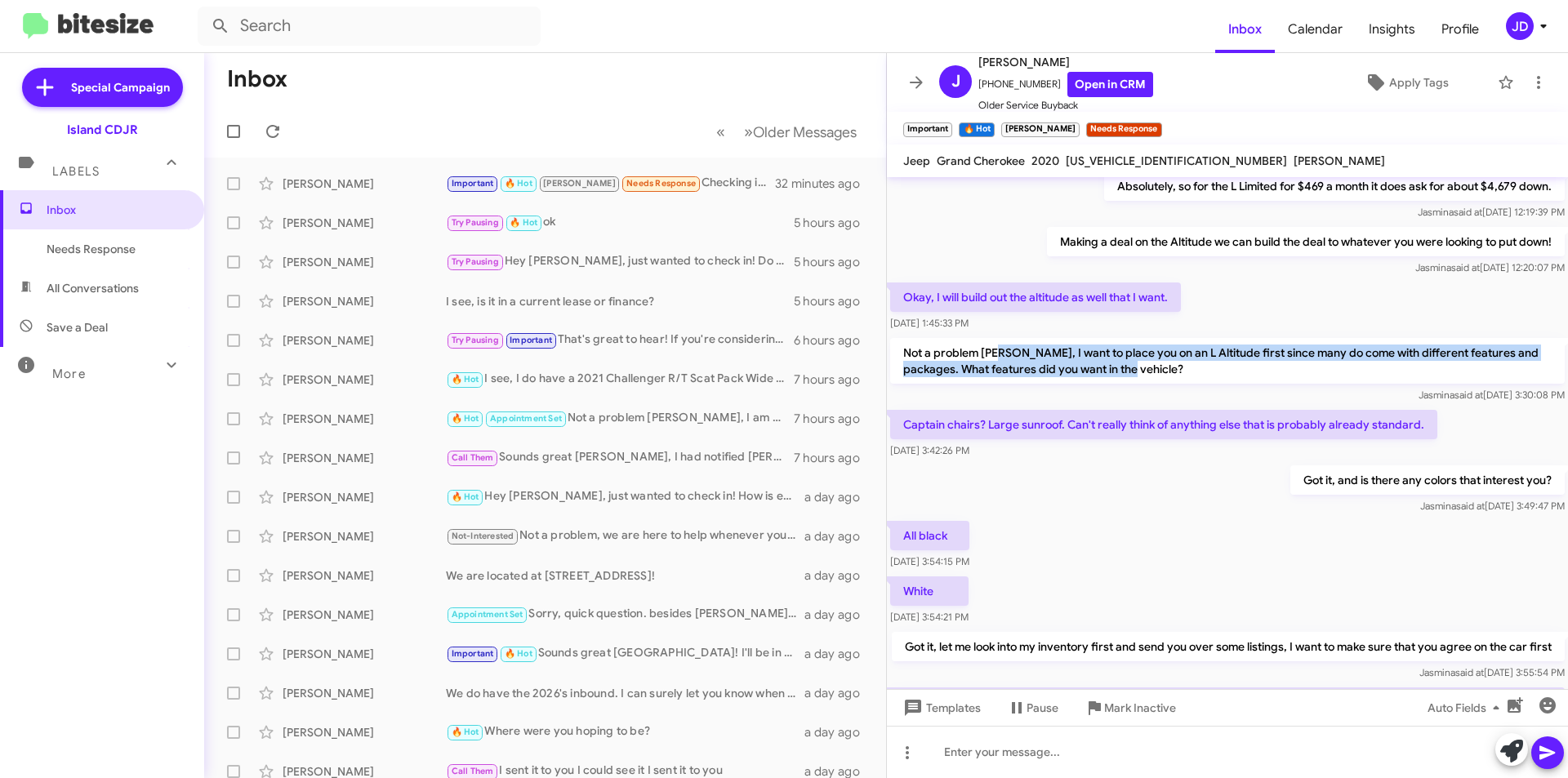
drag, startPoint x: 999, startPoint y: 354, endPoint x: 1251, endPoint y: 373, distance: 252.7
click at [1251, 373] on p "Not a problem [PERSON_NAME], I want to place you on an L Altitude first since m…" at bounding box center [1228, 361] width 675 height 46
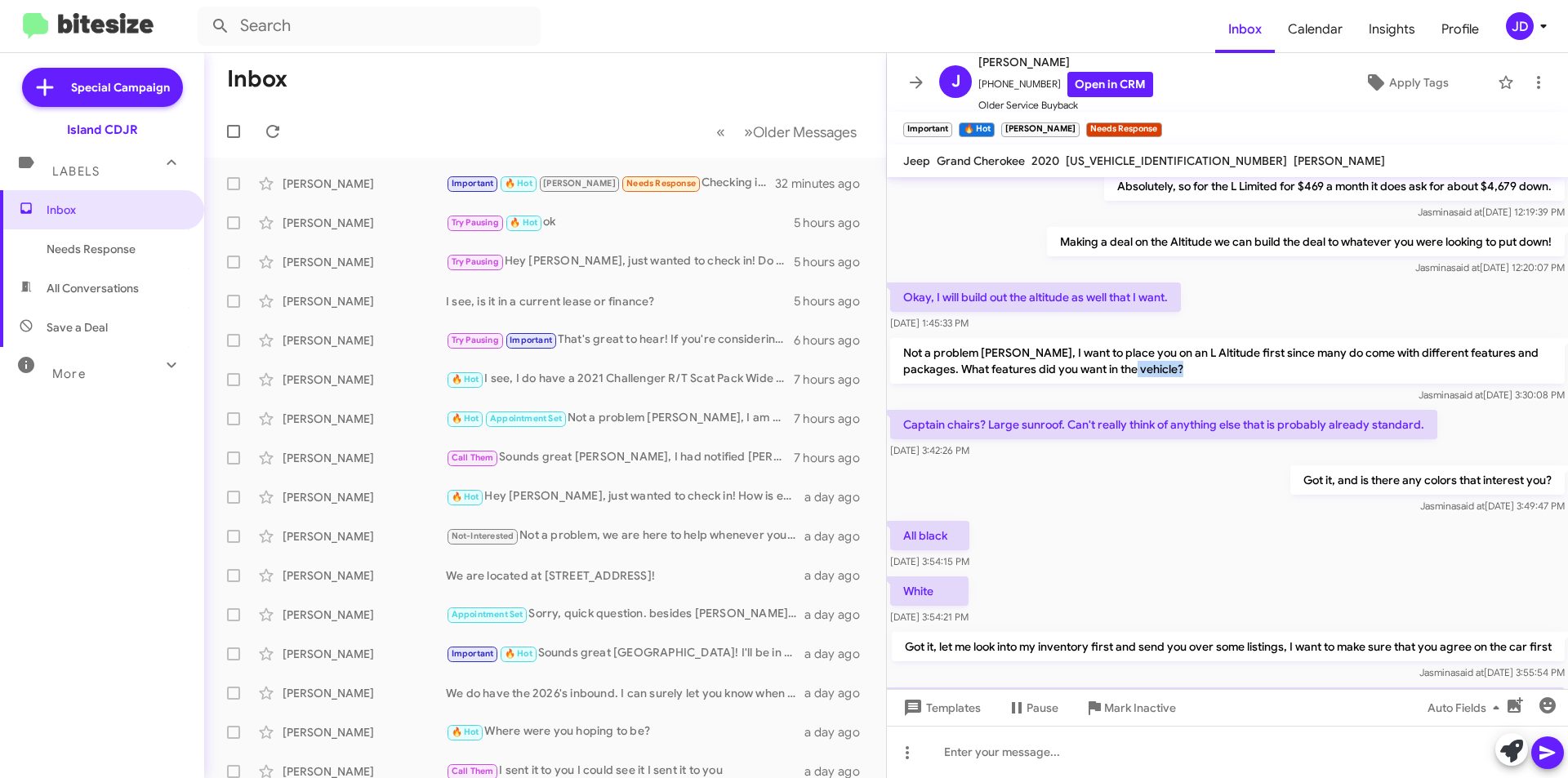
click at [1251, 373] on p "Not a problem [PERSON_NAME], I want to place you on an L Altitude first since m…" at bounding box center [1228, 361] width 675 height 46
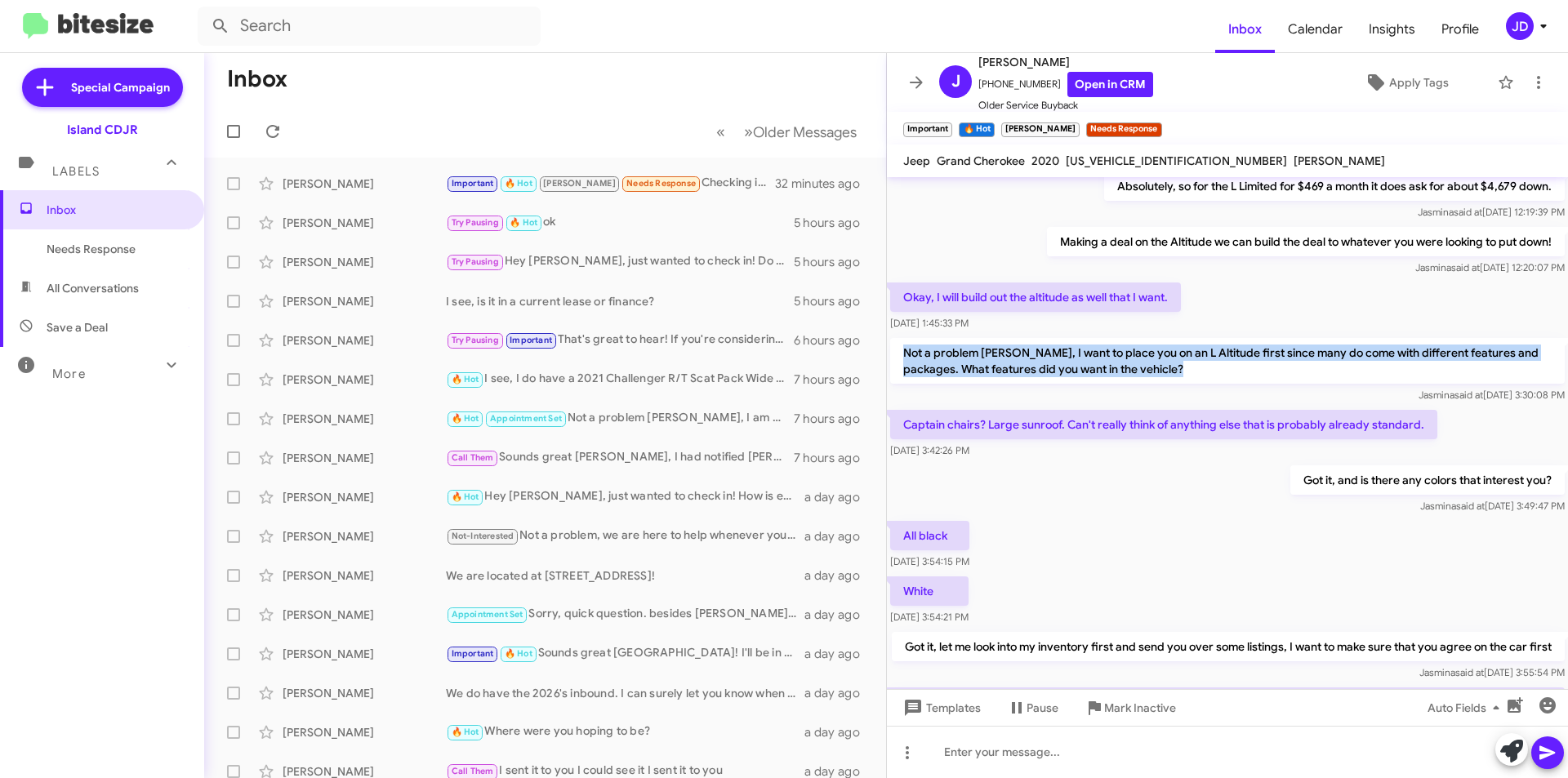
drag, startPoint x: 1251, startPoint y: 373, endPoint x: 1251, endPoint y: 360, distance: 13.0
click at [1251, 360] on p "Not a problem [PERSON_NAME], I want to place you on an L Altitude first since m…" at bounding box center [1228, 361] width 675 height 46
click at [1255, 367] on p "Not a problem [PERSON_NAME], I want to place you on an L Altitude first since m…" at bounding box center [1228, 361] width 675 height 46
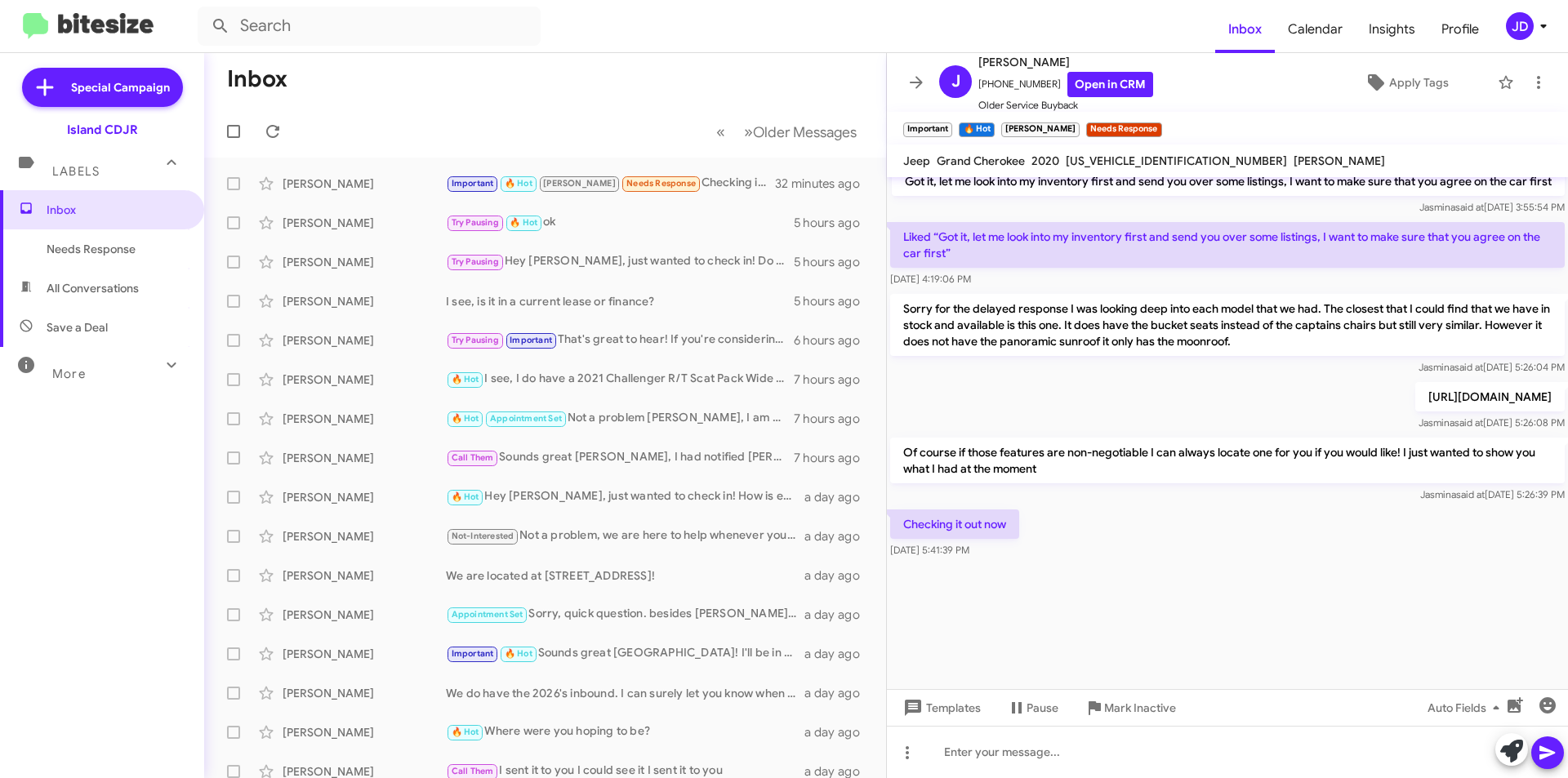
scroll to position [2042, 0]
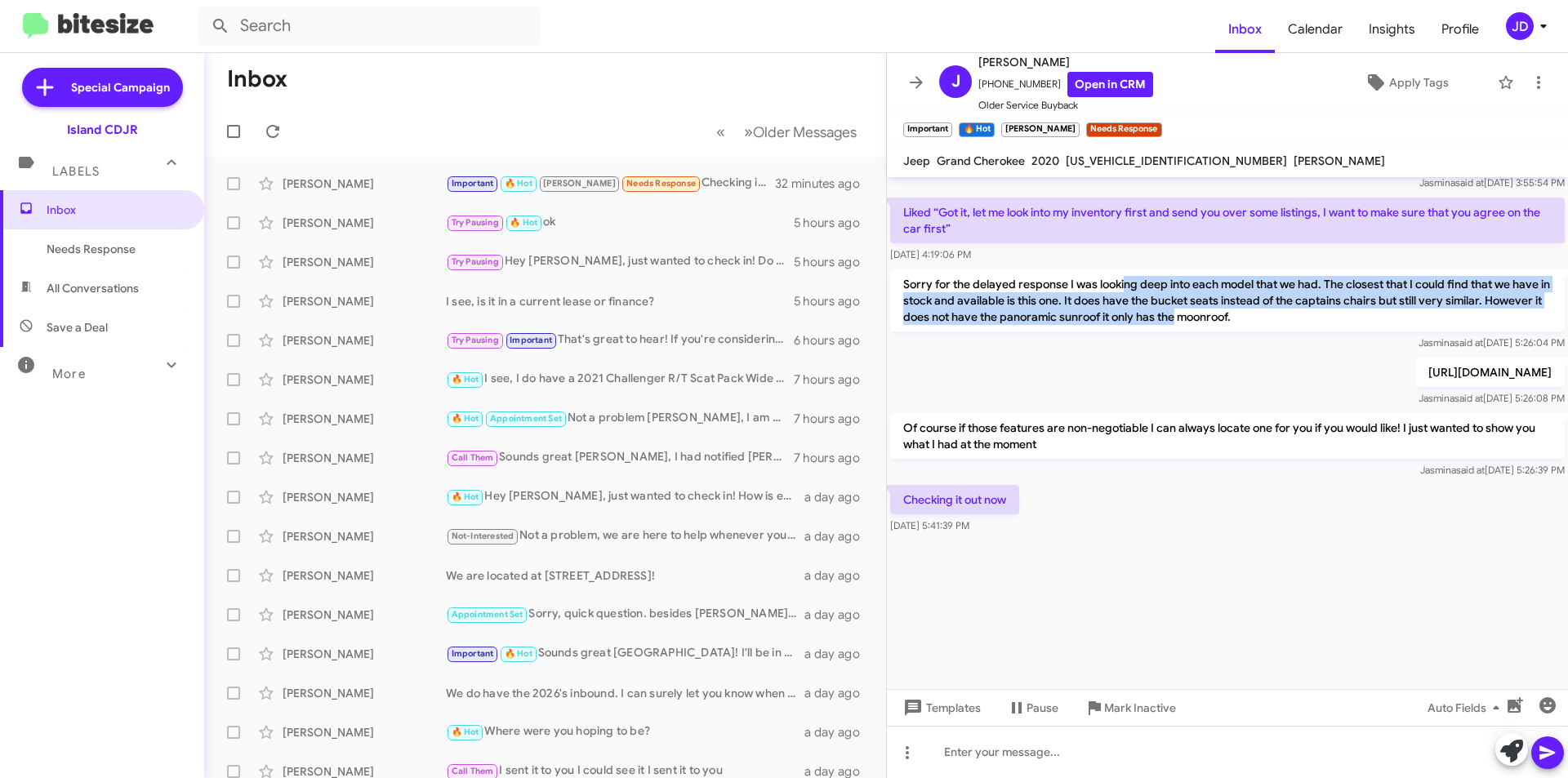
drag, startPoint x: 1124, startPoint y: 306, endPoint x: 1236, endPoint y: 333, distance: 115.2
click at [1236, 332] on p "Sorry for the delayed response I was looking deep into each model that we had. …" at bounding box center [1228, 300] width 675 height 62
click at [1123, 318] on p "Sorry for the delayed response I was looking deep into each model that we had. …" at bounding box center [1228, 300] width 675 height 62
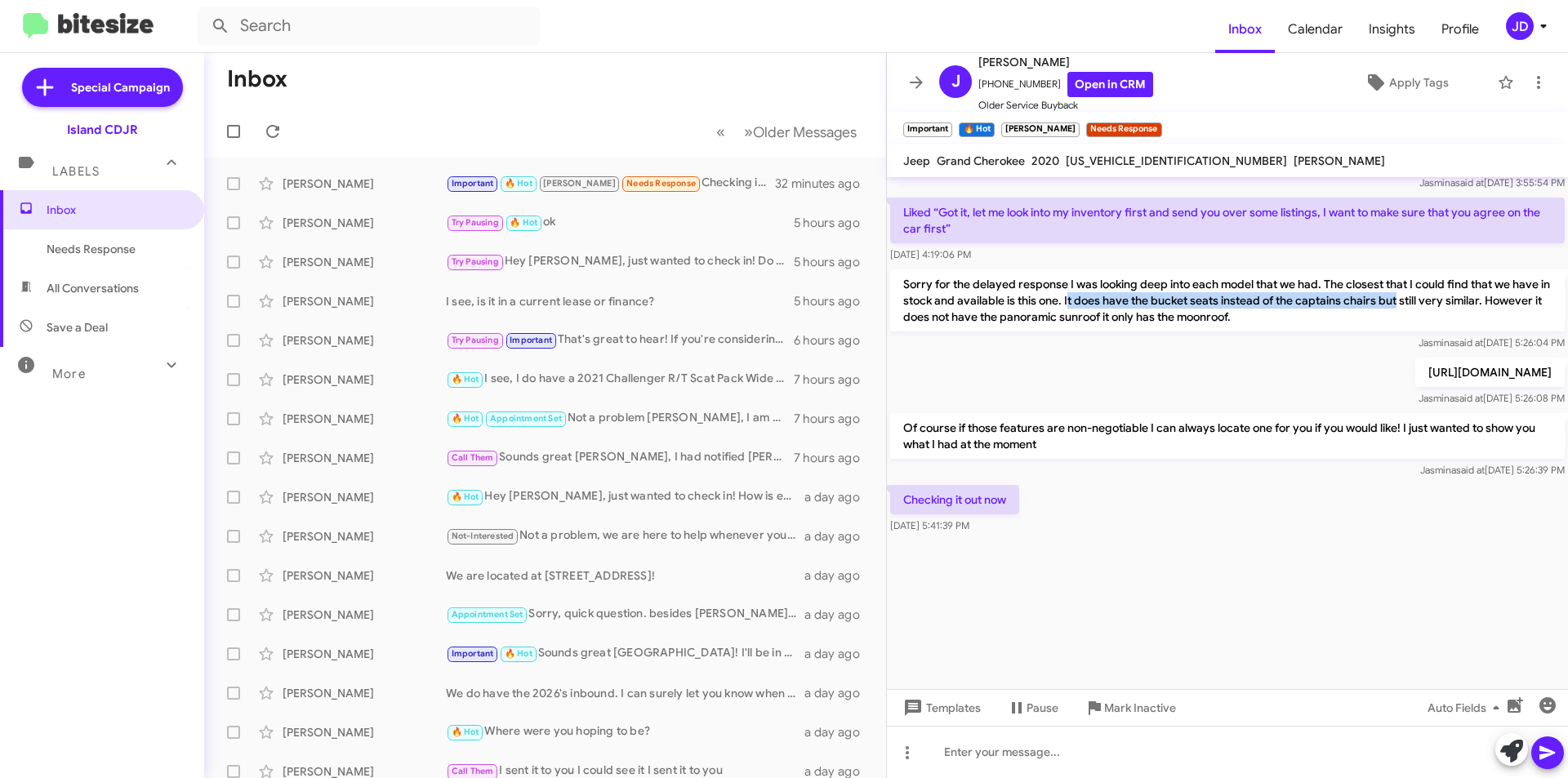
drag, startPoint x: 1108, startPoint y: 314, endPoint x: 1438, endPoint y: 313, distance: 330.0
click at [1438, 313] on p "Sorry for the delayed response I was looking deep into each model that we had. …" at bounding box center [1228, 300] width 675 height 62
drag, startPoint x: 1438, startPoint y: 313, endPoint x: 1486, endPoint y: 320, distance: 48.5
click at [1486, 320] on p "Sorry for the delayed response I was looking deep into each model that we had. …" at bounding box center [1228, 300] width 675 height 62
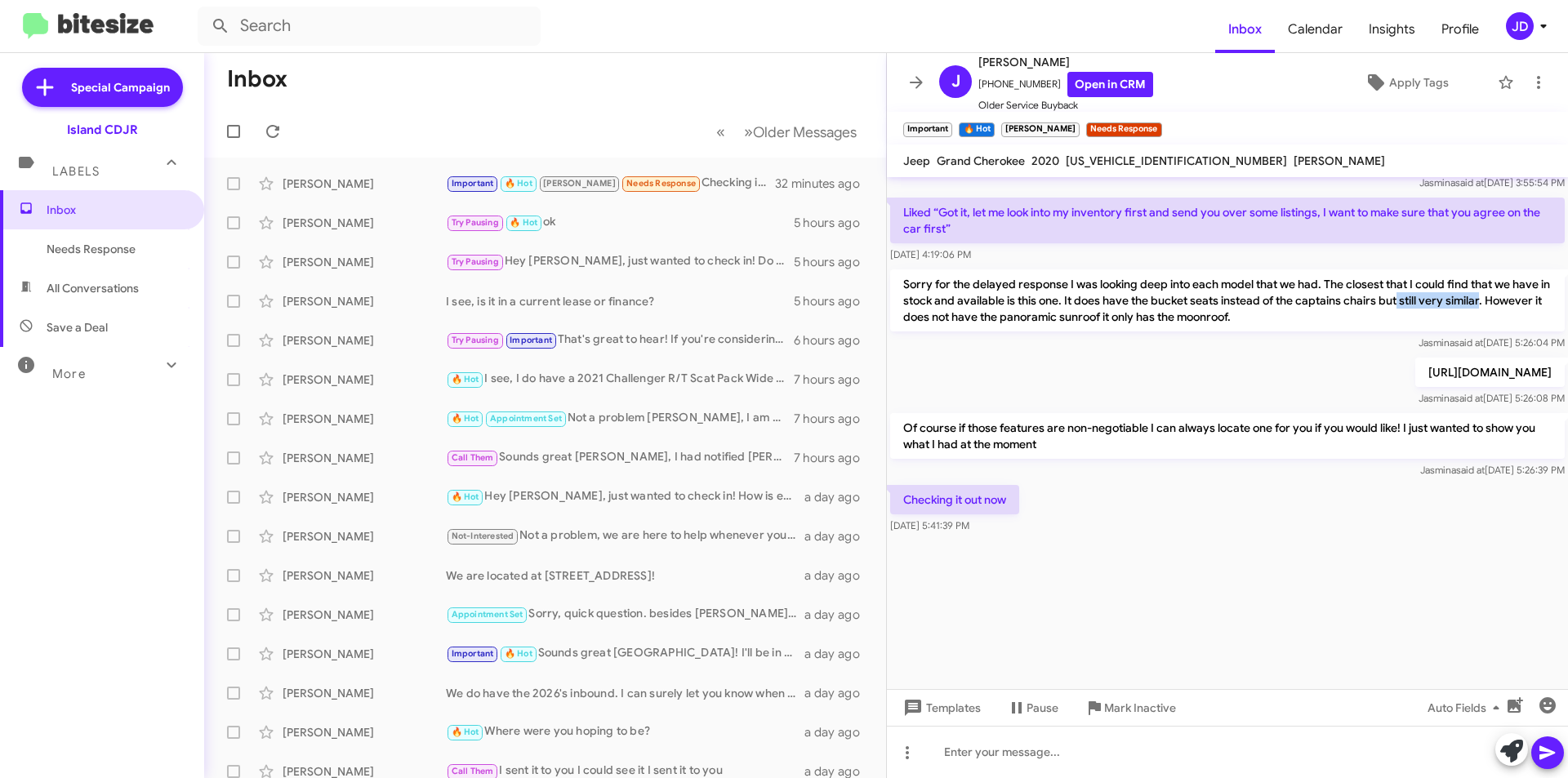
click at [1486, 320] on p "Sorry for the delayed response I was looking deep into each model that we had. …" at bounding box center [1228, 300] width 675 height 62
drag, startPoint x: 899, startPoint y: 329, endPoint x: 1281, endPoint y: 333, distance: 382.0
click at [1281, 332] on p "Sorry for the delayed response I was looking deep into each model that we had. …" at bounding box center [1228, 300] width 675 height 62
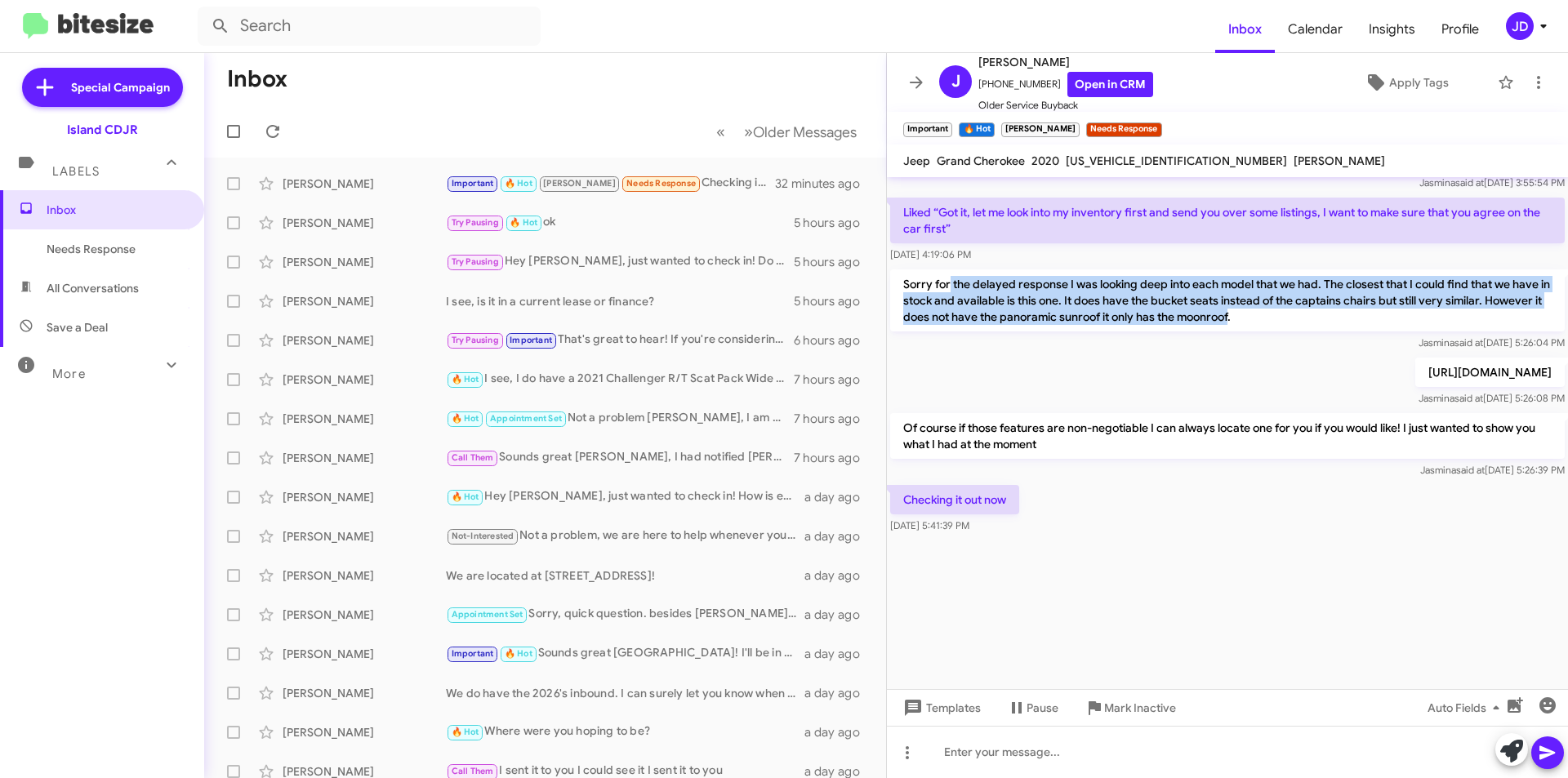
drag, startPoint x: 1281, startPoint y: 333, endPoint x: 949, endPoint y: 301, distance: 333.5
click at [949, 301] on p "Sorry for the delayed response I was looking deep into each model that we had. …" at bounding box center [1228, 300] width 675 height 62
drag, startPoint x: 949, startPoint y: 301, endPoint x: 1317, endPoint y: 330, distance: 369.1
click at [1317, 330] on p "Sorry for the delayed response I was looking deep into each model that we had. …" at bounding box center [1228, 300] width 675 height 62
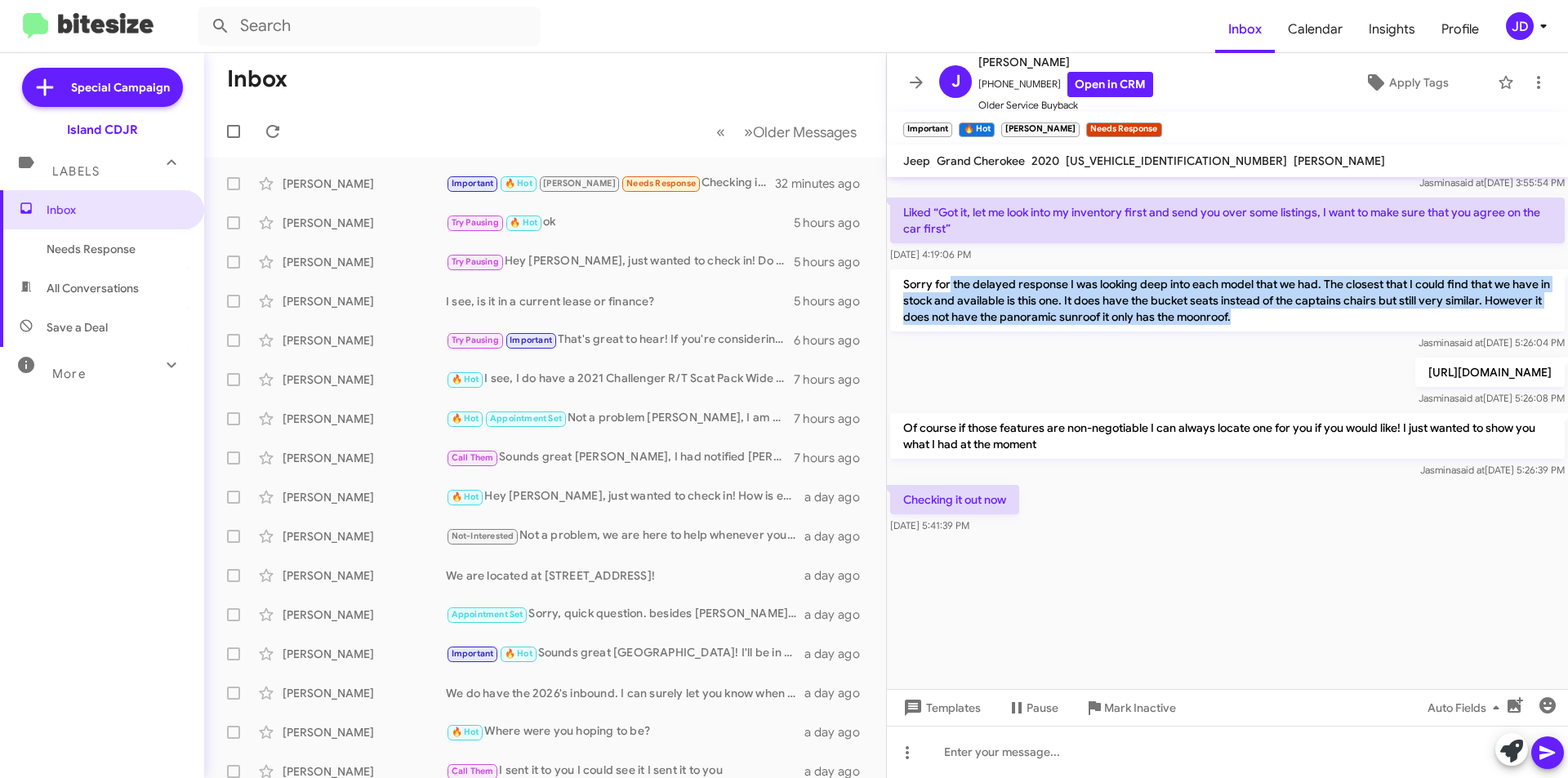
click at [1317, 330] on p "Sorry for the delayed response I was looking deep into each model that we had. …" at bounding box center [1228, 300] width 675 height 62
drag, startPoint x: 1317, startPoint y: 330, endPoint x: 898, endPoint y: 292, distance: 420.7
click at [898, 292] on p "Sorry for the delayed response I was looking deep into each model that we had. …" at bounding box center [1228, 300] width 675 height 62
drag, startPoint x: 898, startPoint y: 292, endPoint x: 1303, endPoint y: 330, distance: 406.8
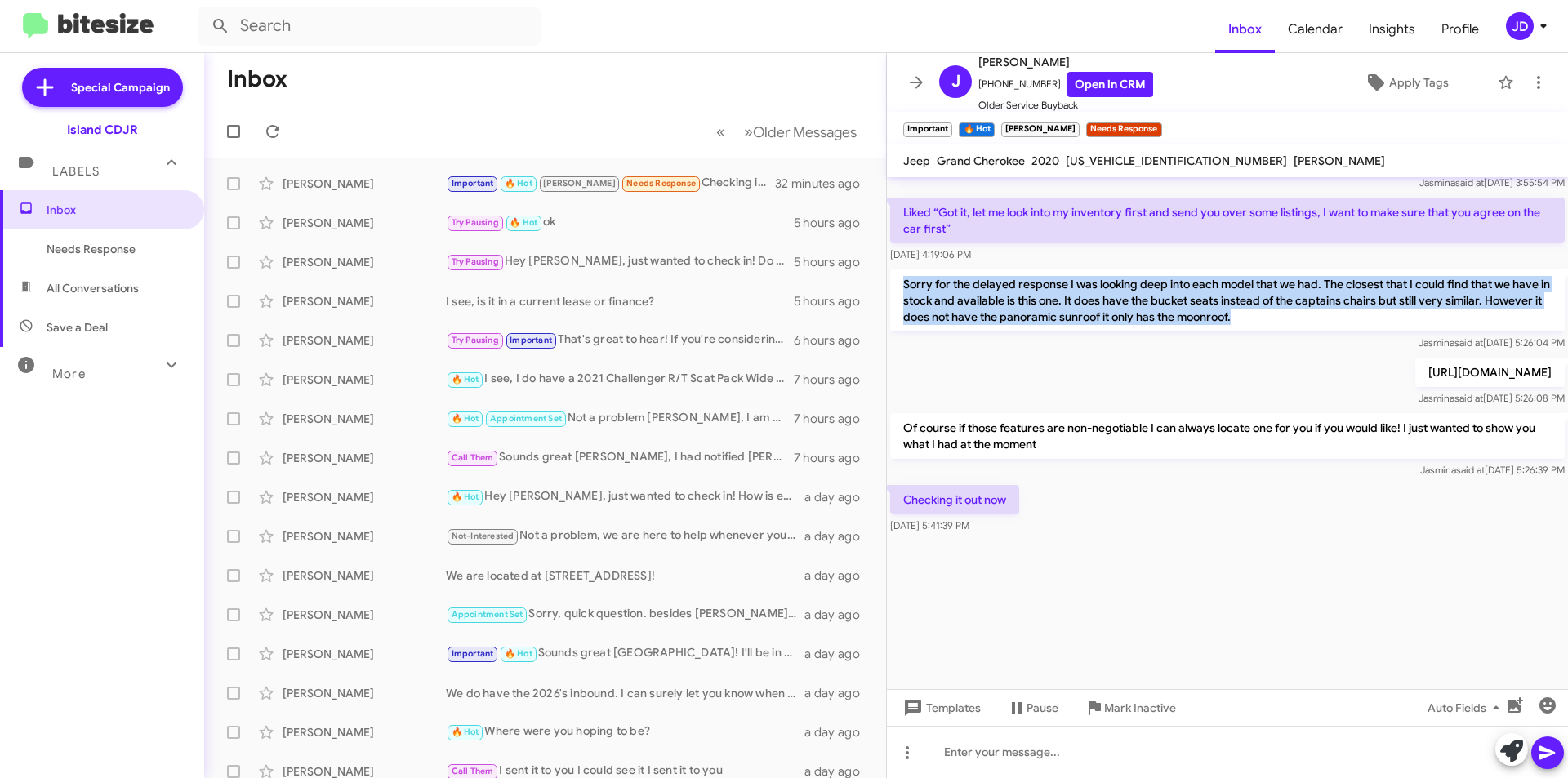
click at [1303, 330] on p "Sorry for the delayed response I was looking deep into each model that we had. …" at bounding box center [1228, 300] width 675 height 62
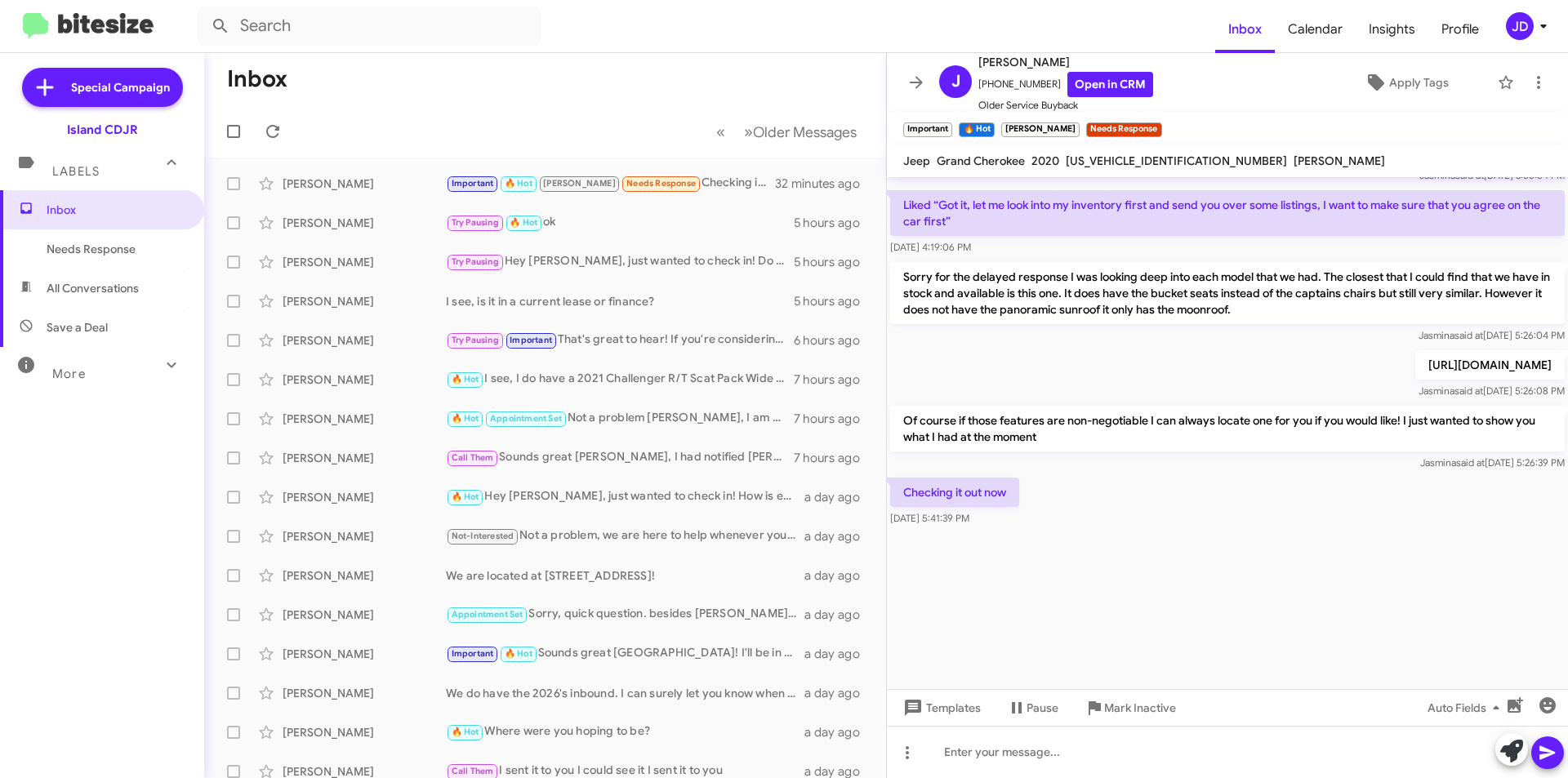
scroll to position [2065, 0]
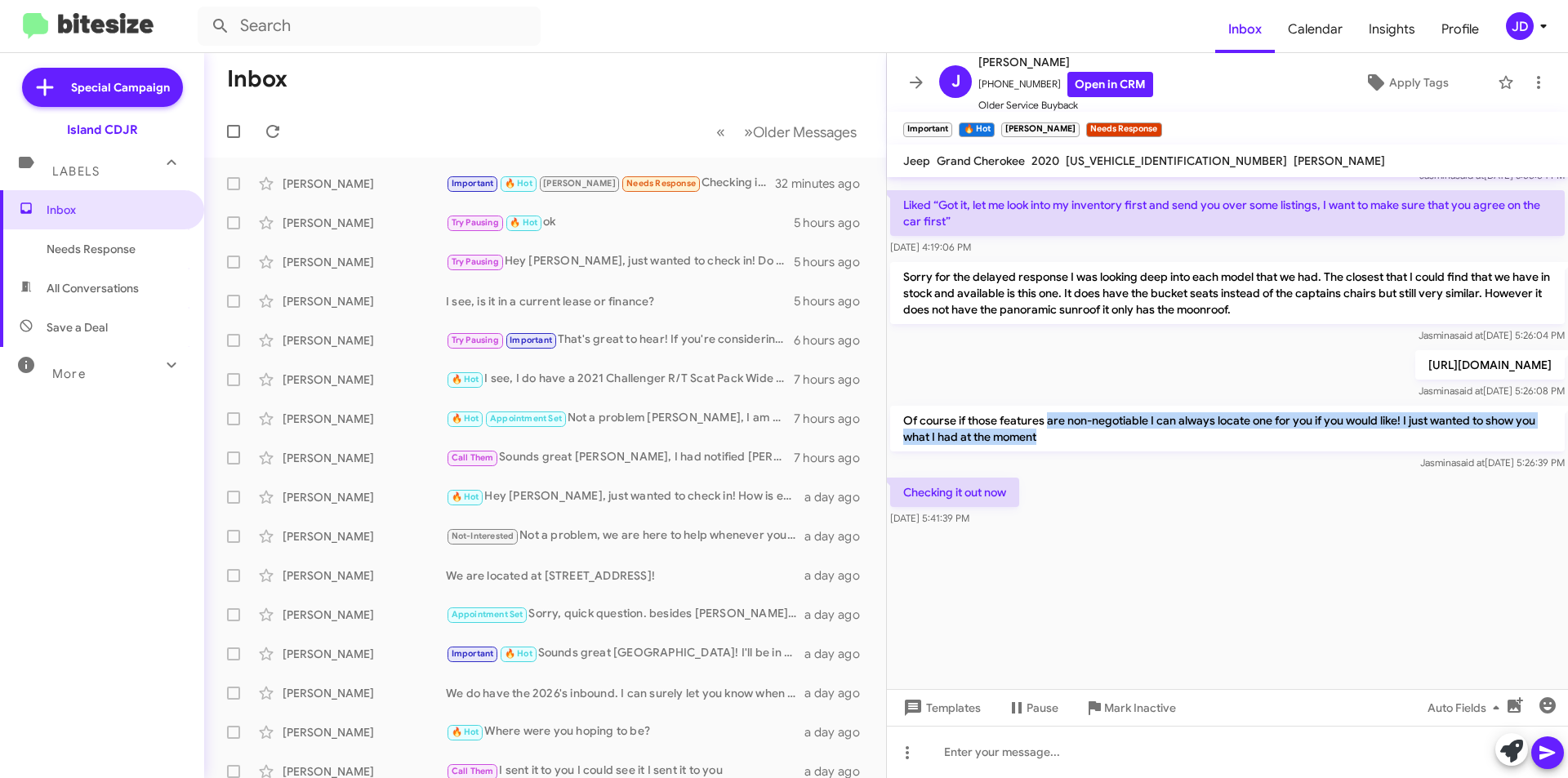
drag, startPoint x: 1048, startPoint y: 425, endPoint x: 1499, endPoint y: 435, distance: 451.1
click at [1499, 435] on p "Of course if those features are non-negotiable I can always locate one for you …" at bounding box center [1228, 429] width 675 height 46
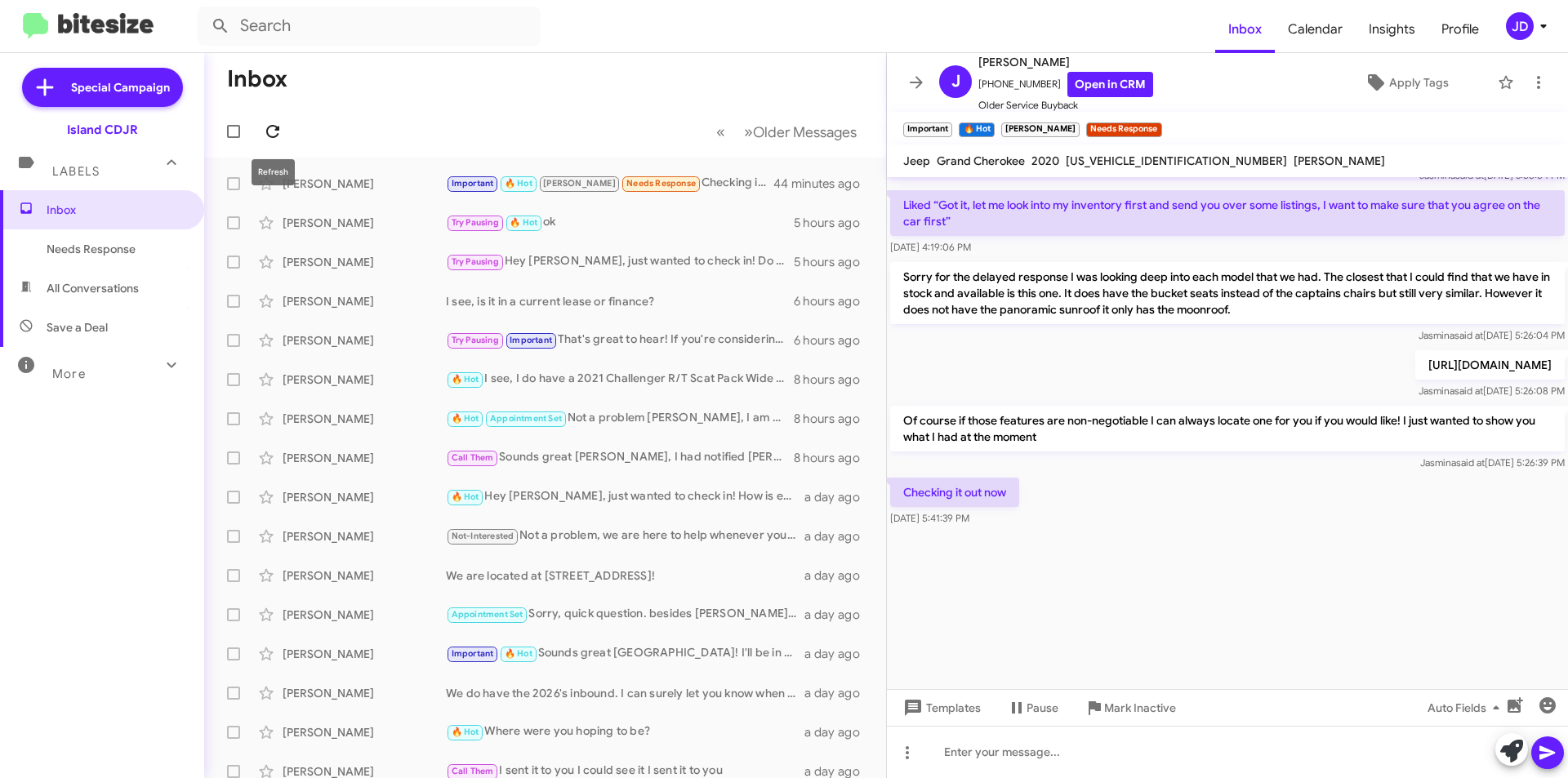
click at [282, 125] on icon at bounding box center [272, 131] width 20 height 20
click at [926, 86] on icon at bounding box center [916, 82] width 20 height 20
